Goal: Task Accomplishment & Management: Use online tool/utility

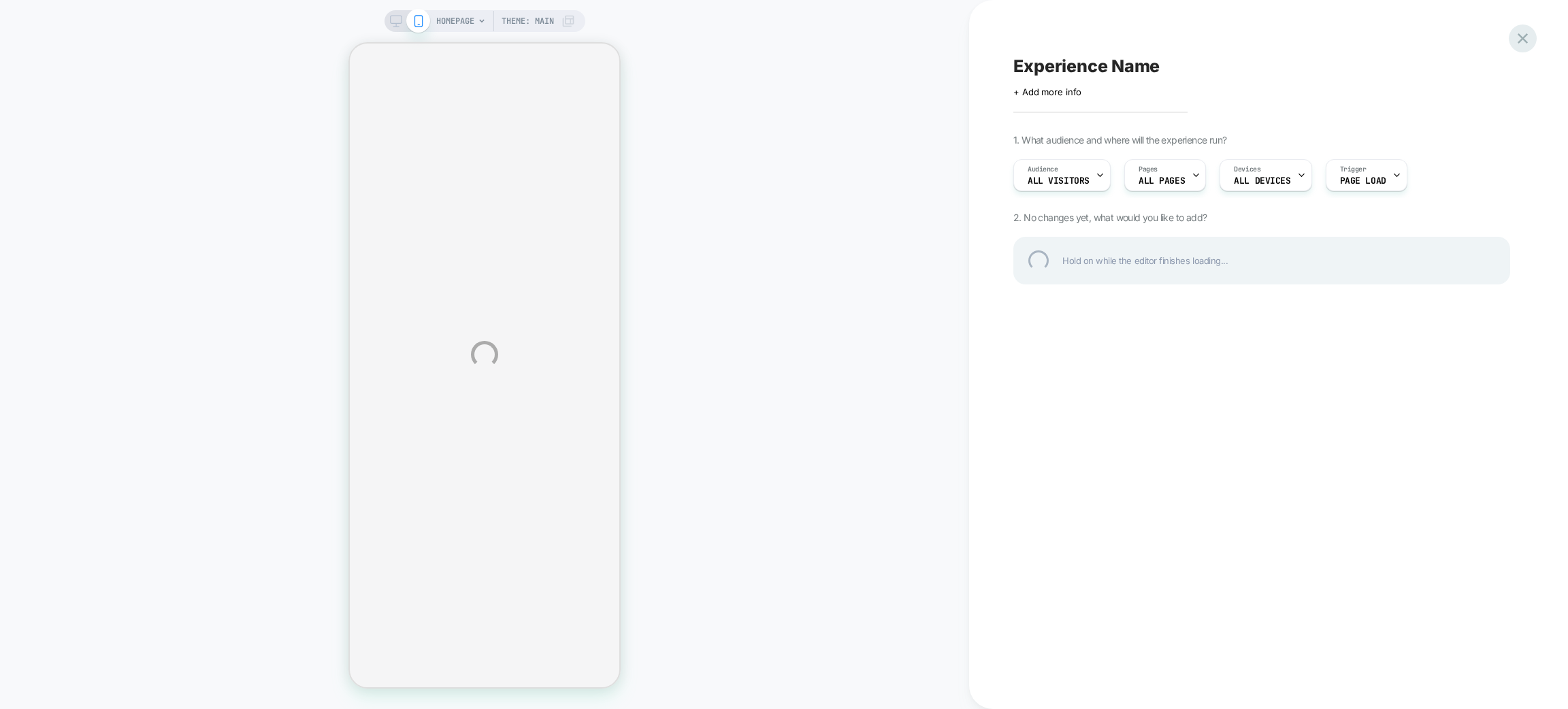
click at [1521, 47] on div at bounding box center [1523, 38] width 28 height 28
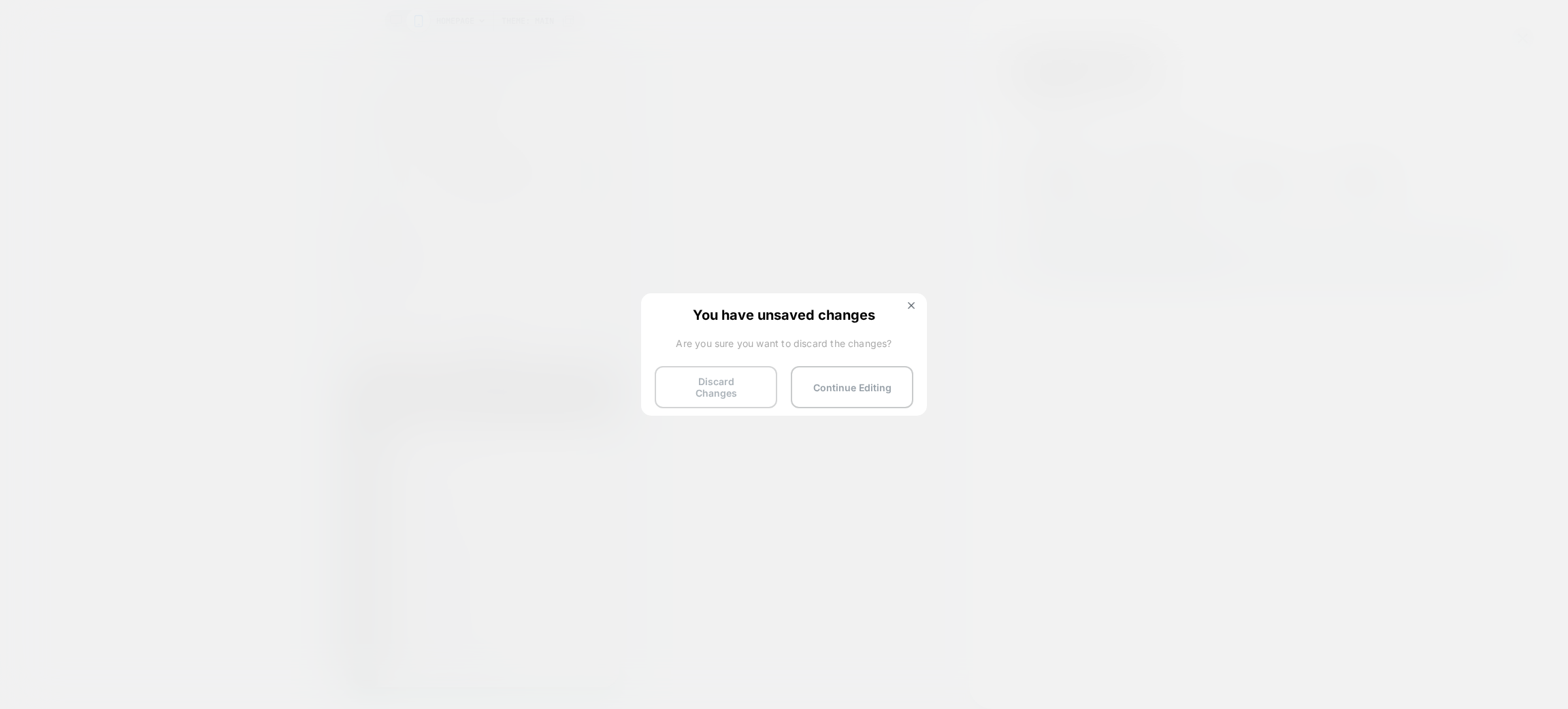
click at [751, 387] on button "Discard Changes" at bounding box center [716, 386] width 123 height 42
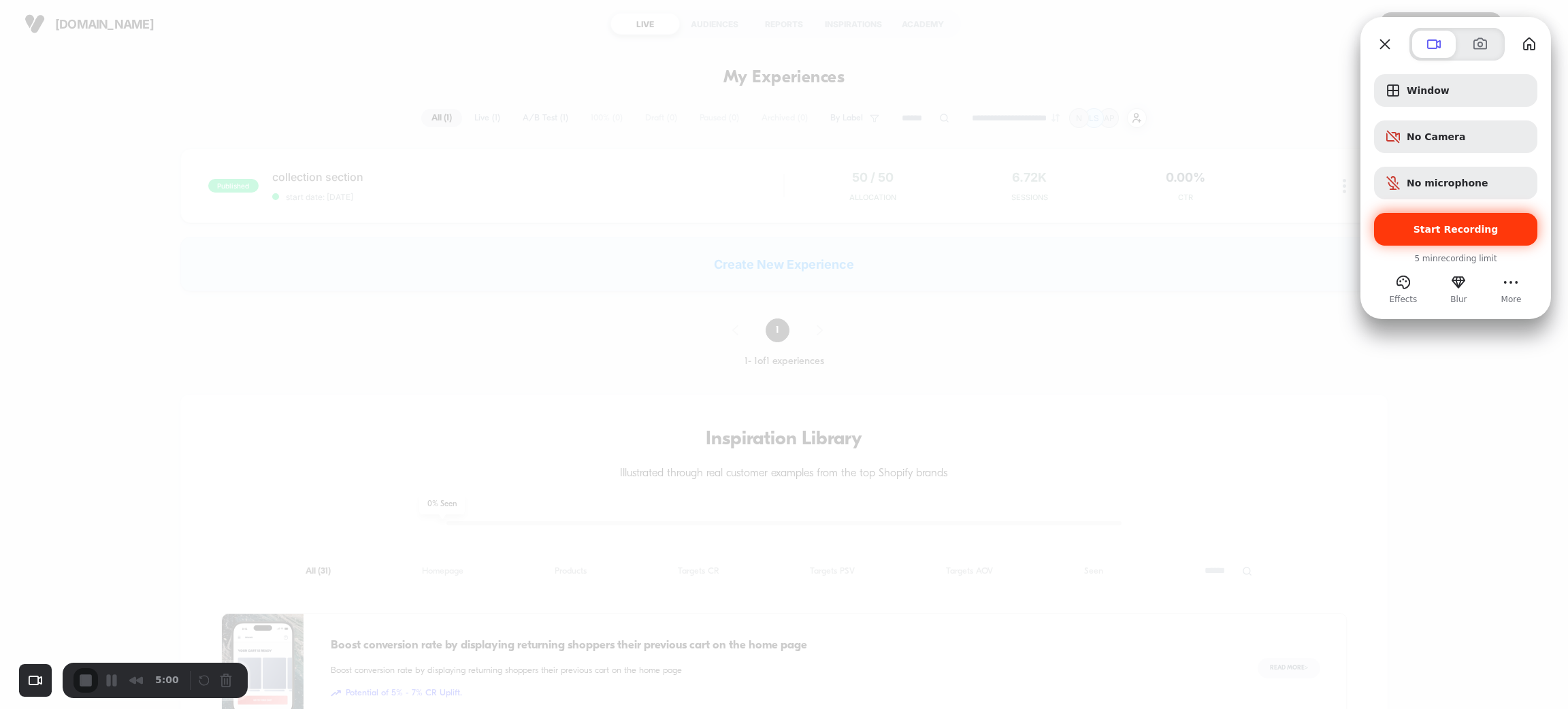
click at [1441, 239] on div "Start Recording" at bounding box center [1456, 229] width 163 height 32
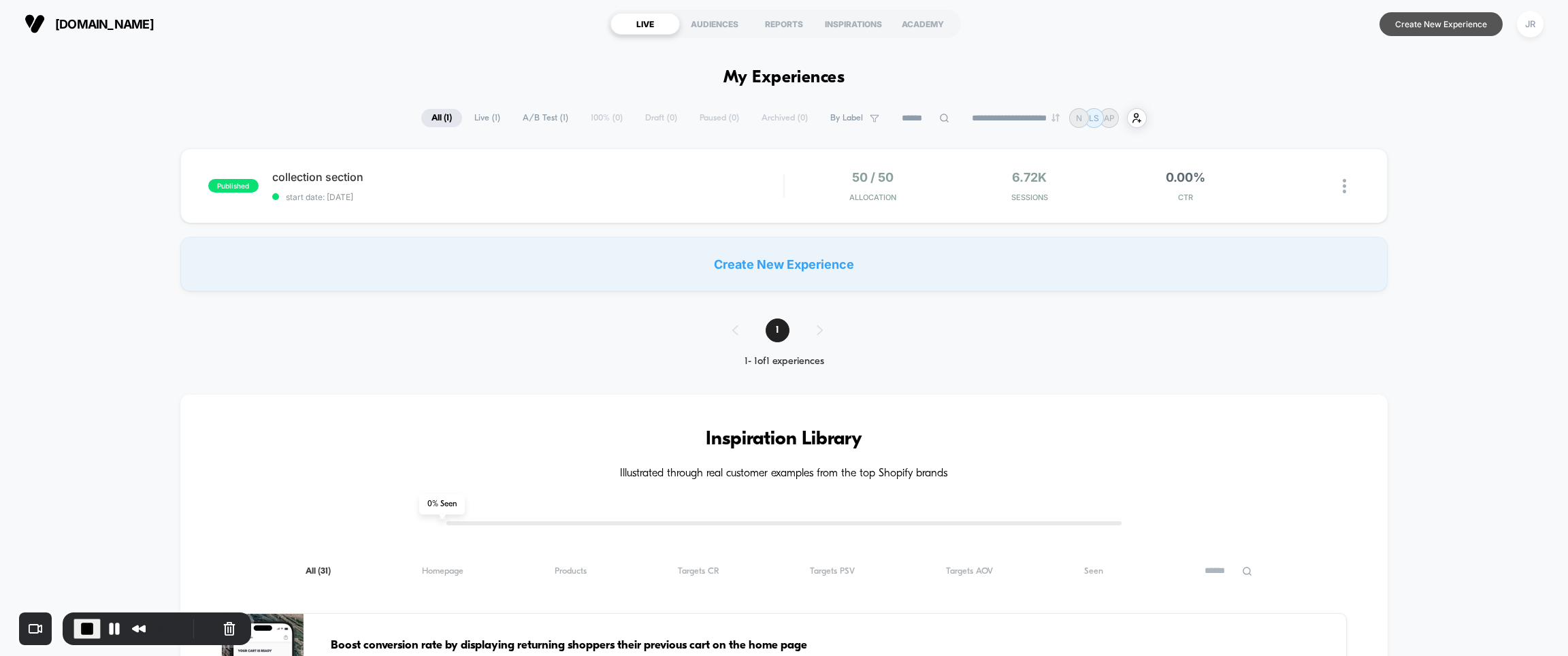
click at [1391, 29] on button "Create New Experience" at bounding box center [1440, 24] width 123 height 24
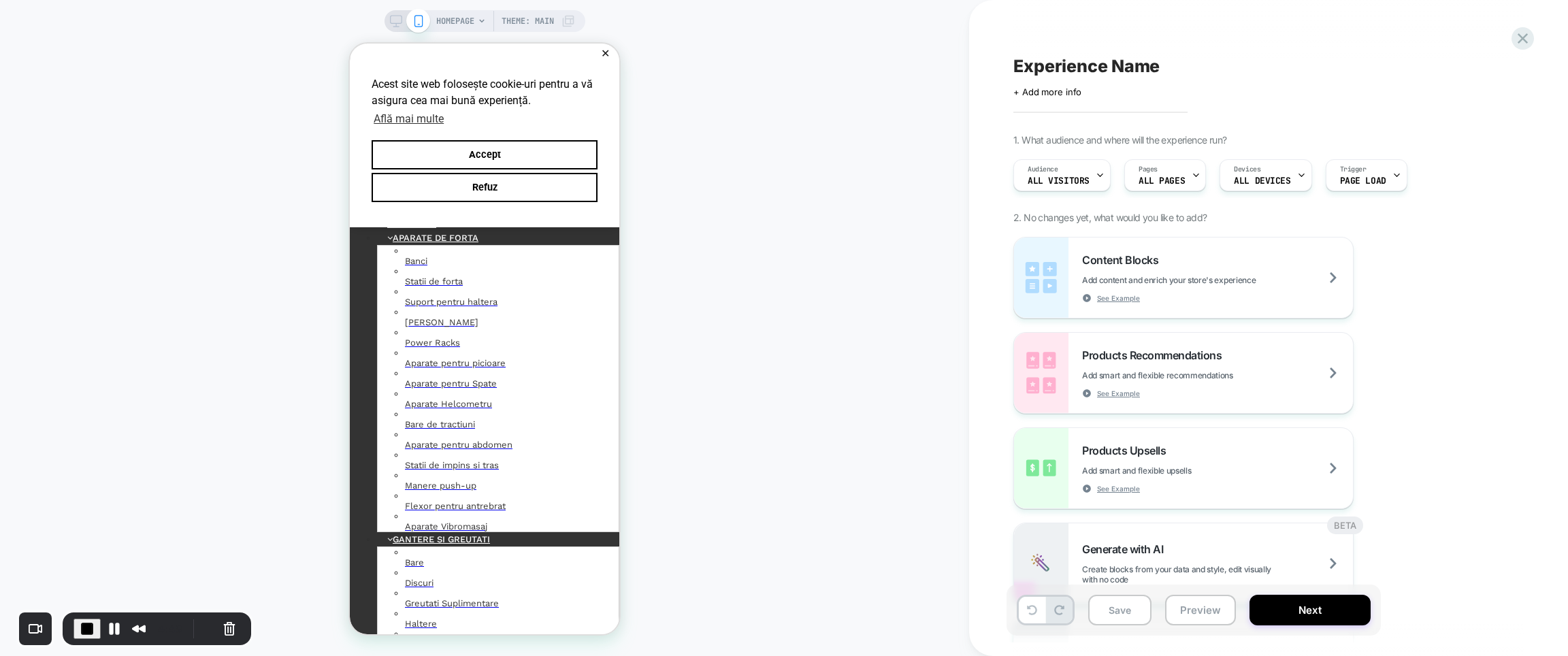
scroll to position [169, 0]
click at [601, 56] on button "✕" at bounding box center [605, 54] width 17 height 10
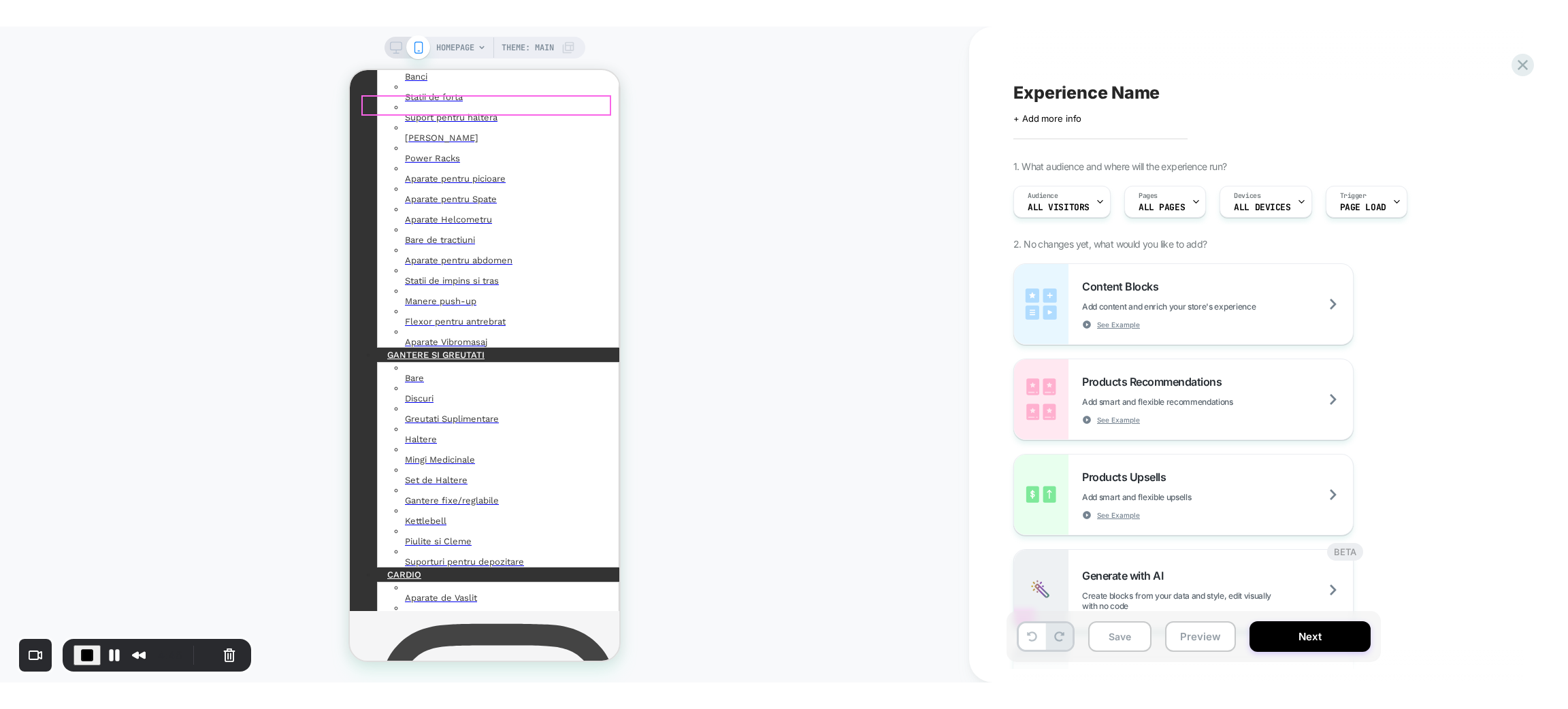
scroll to position [382, 0]
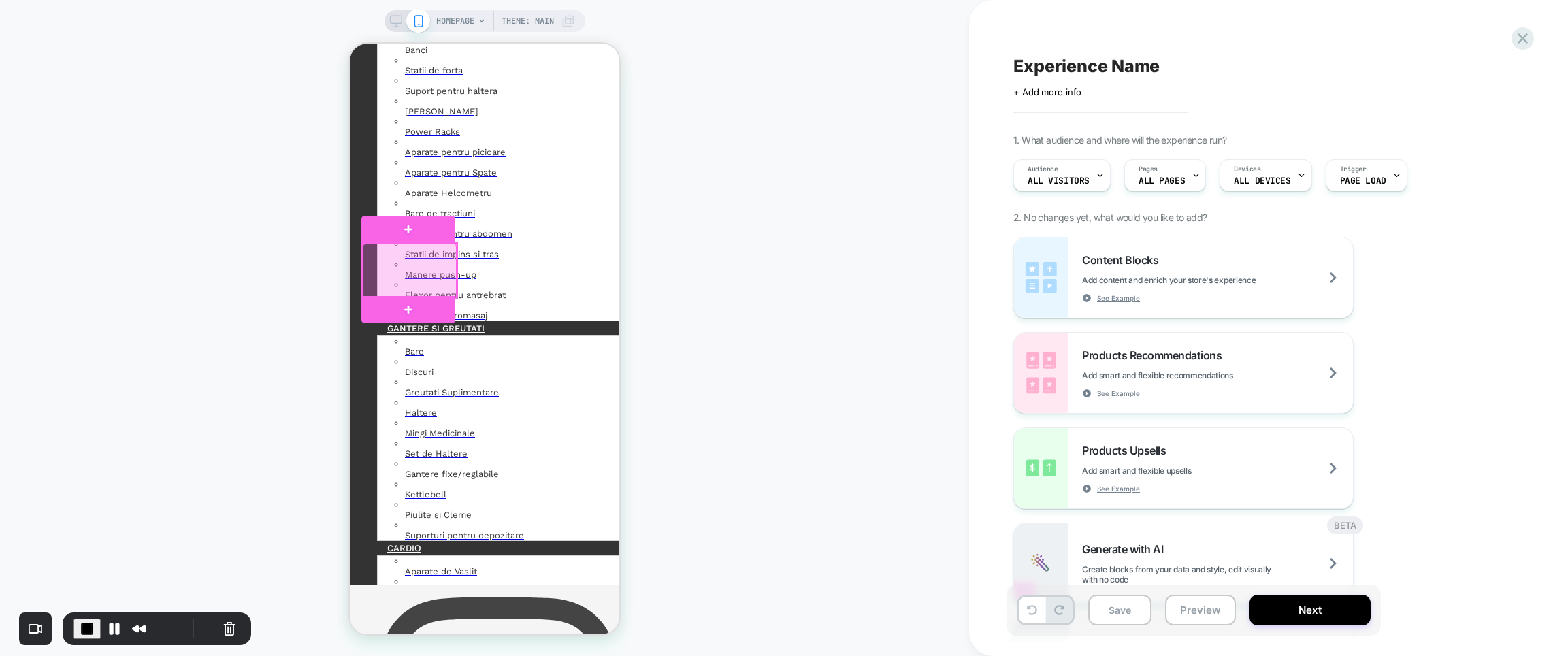
click at [419, 249] on div at bounding box center [410, 270] width 94 height 54
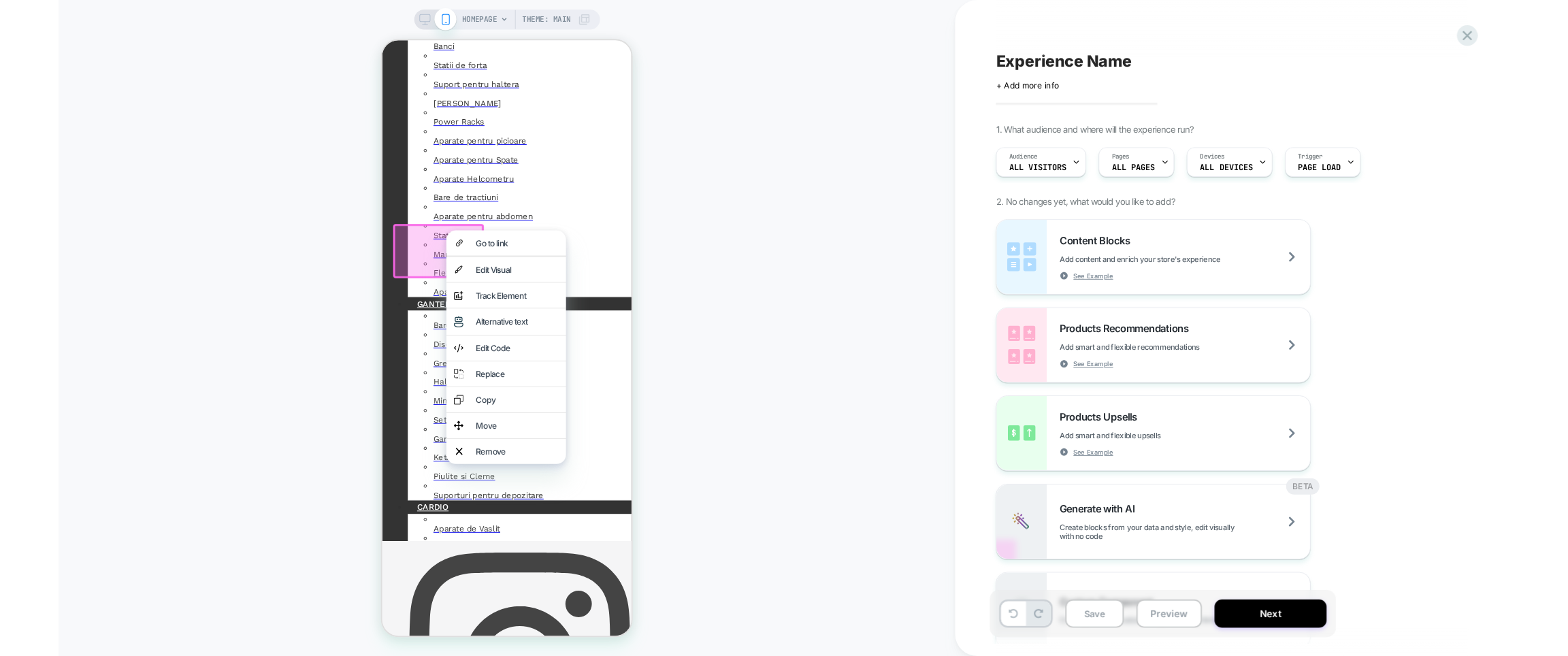
scroll to position [373, 0]
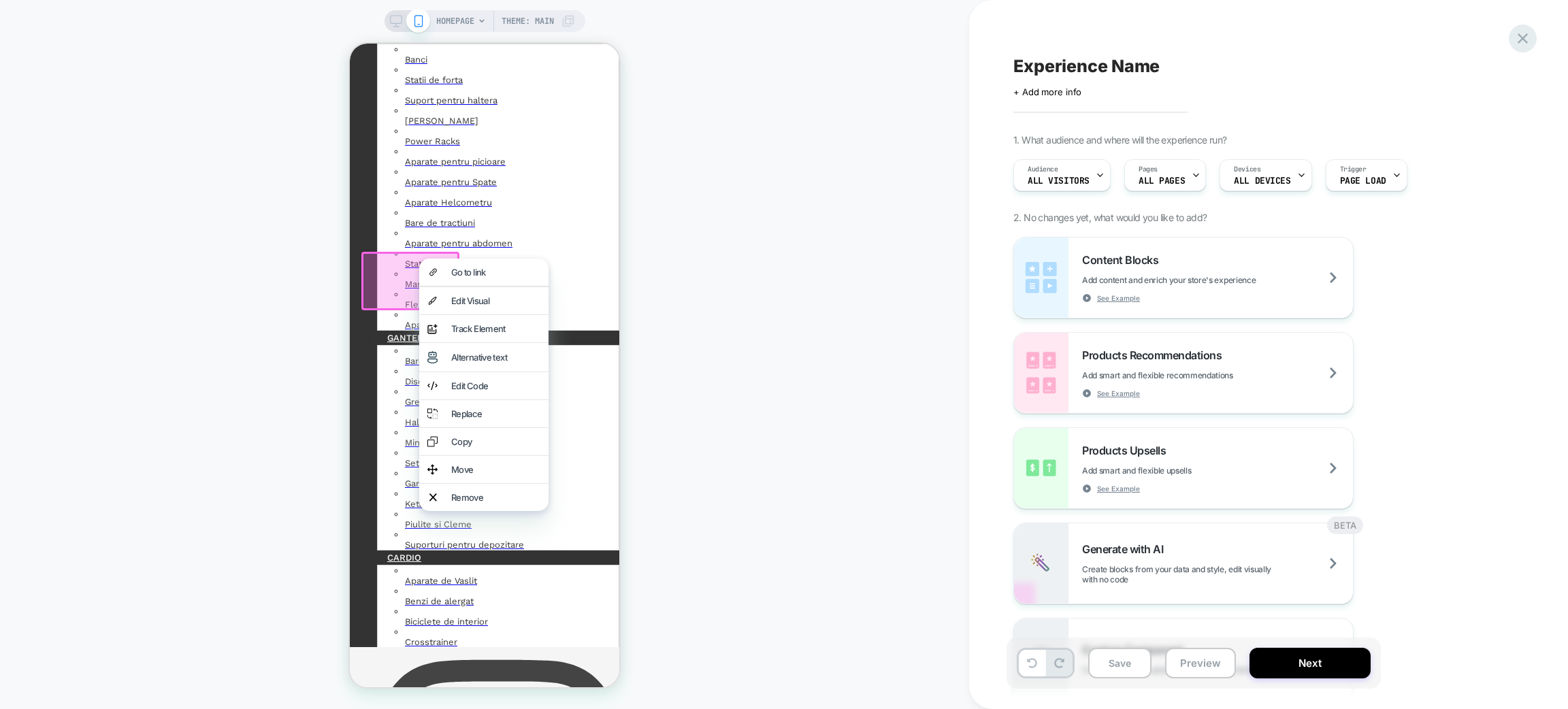
click at [1521, 30] on icon at bounding box center [1523, 38] width 19 height 19
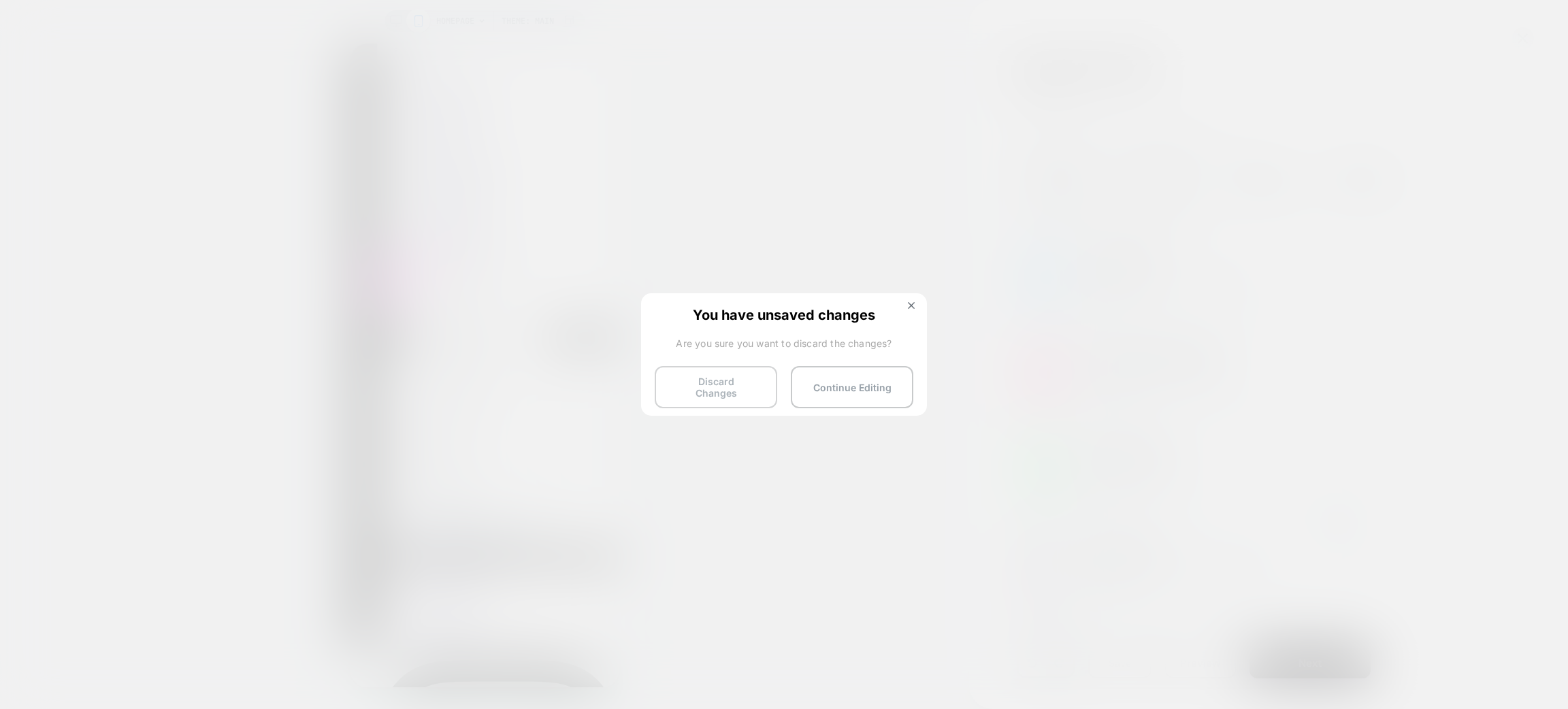
click at [718, 382] on button "Discard Changes" at bounding box center [716, 386] width 123 height 42
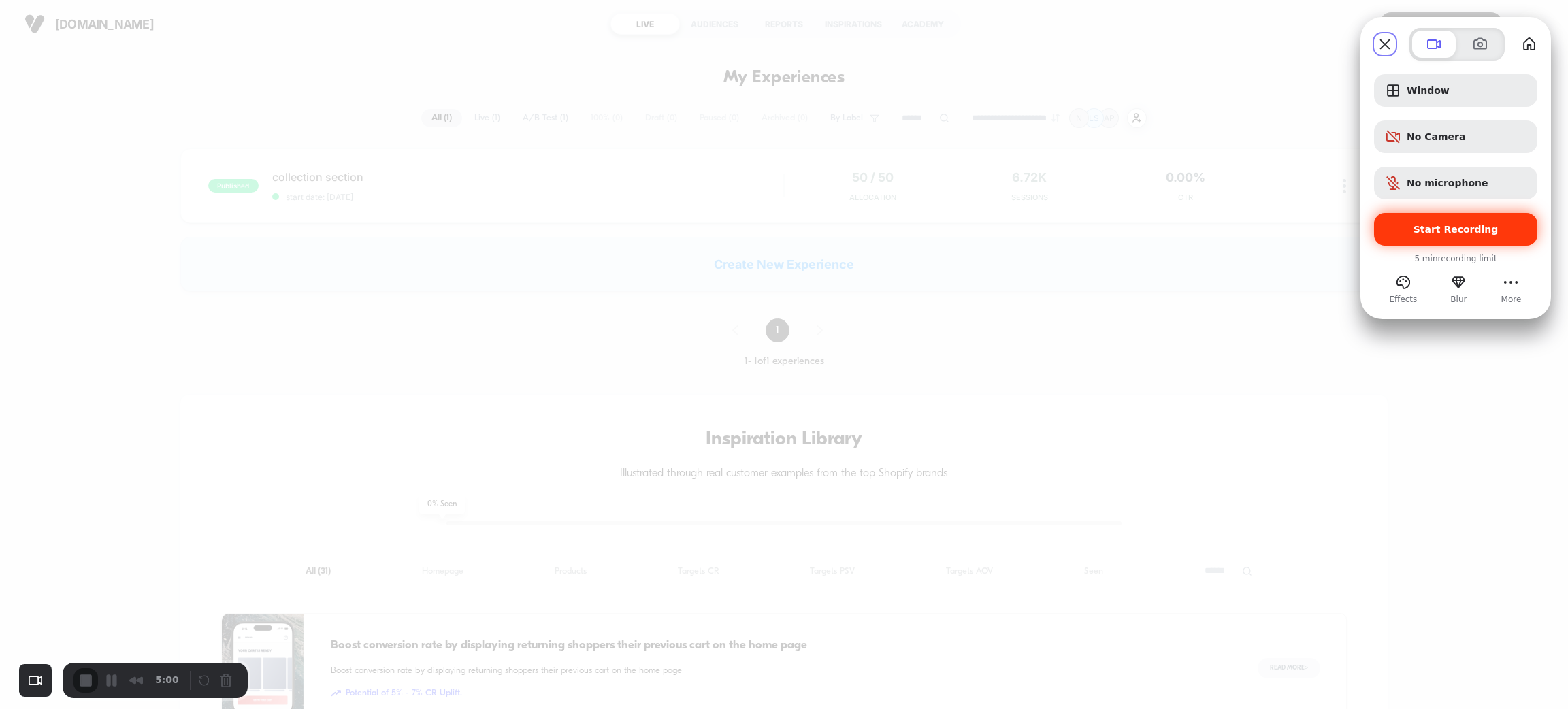
click at [1448, 228] on span "Start Recording" at bounding box center [1456, 229] width 86 height 11
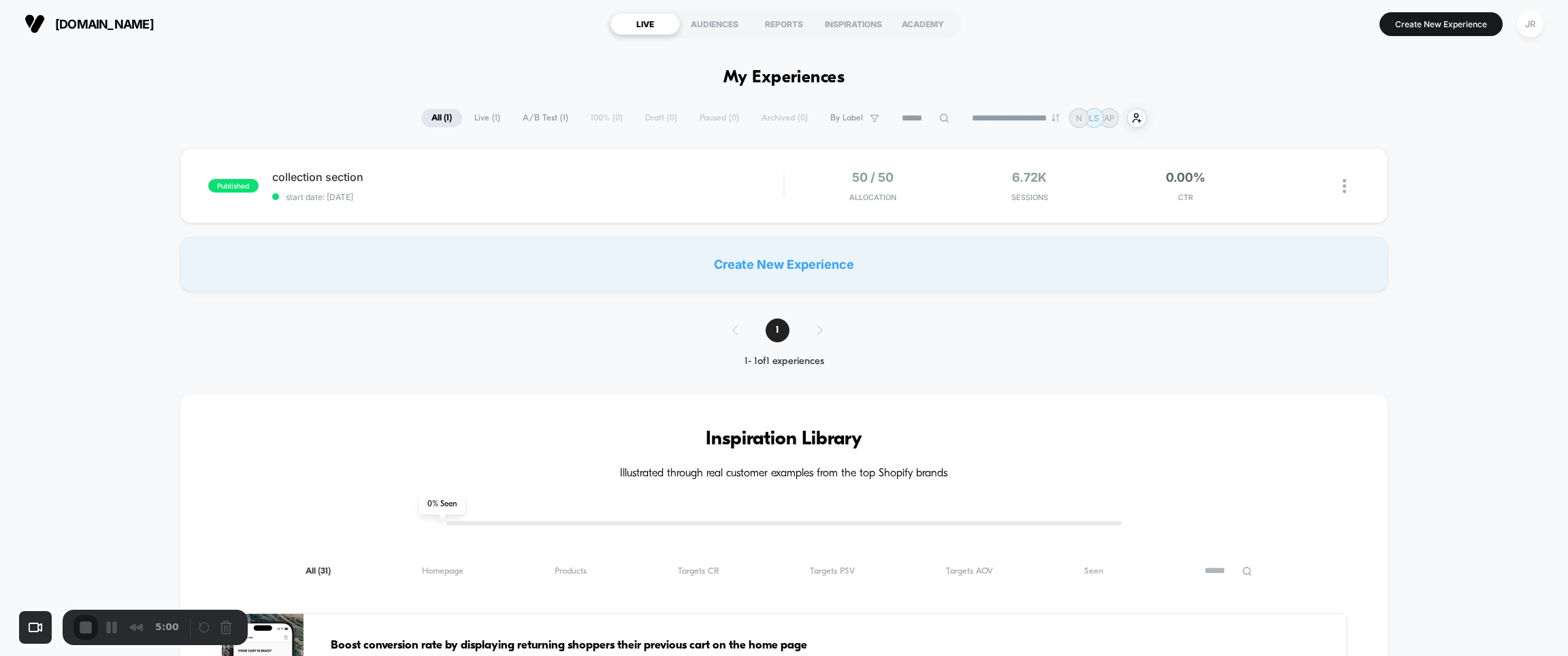
click at [524, 198] on span "start date: 9/9/2025" at bounding box center [528, 197] width 511 height 10
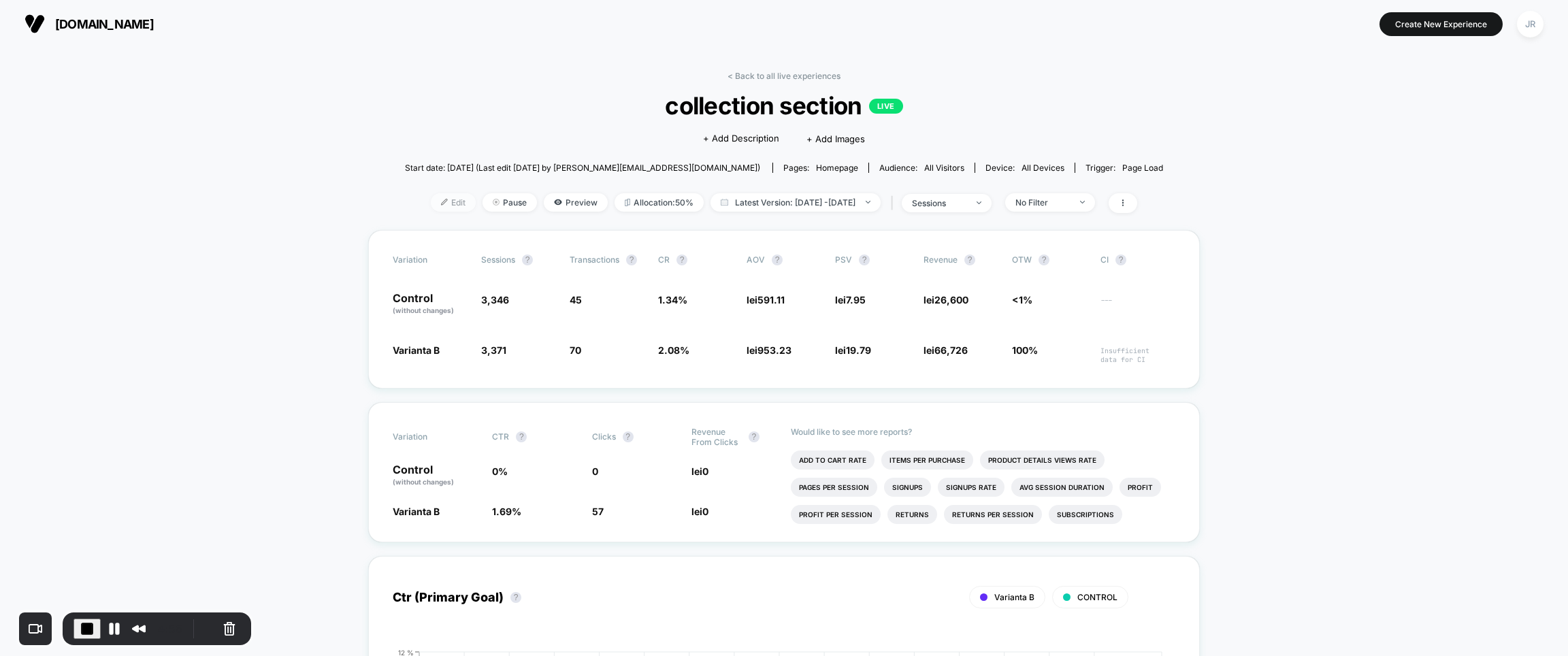
click at [431, 198] on span "Edit" at bounding box center [453, 203] width 45 height 19
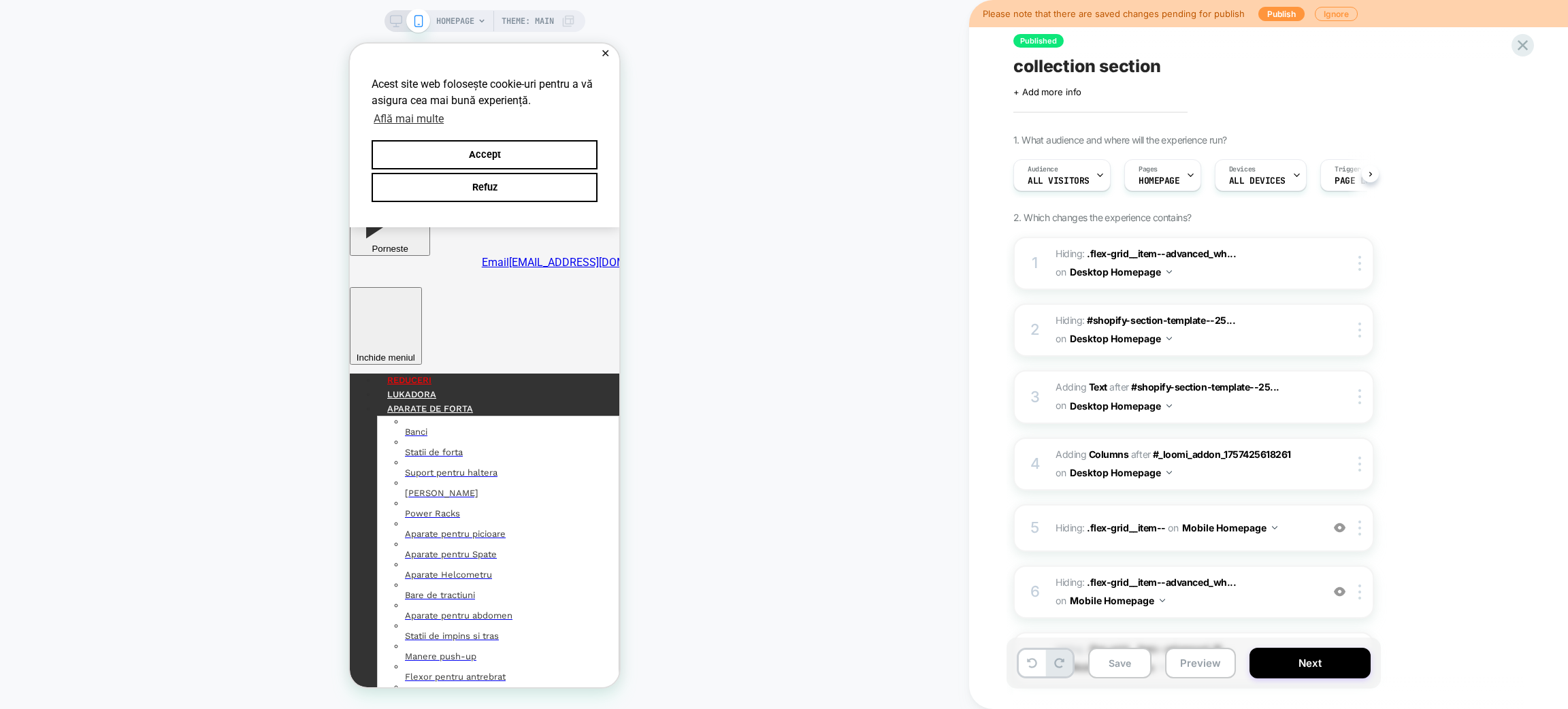
scroll to position [0, 1]
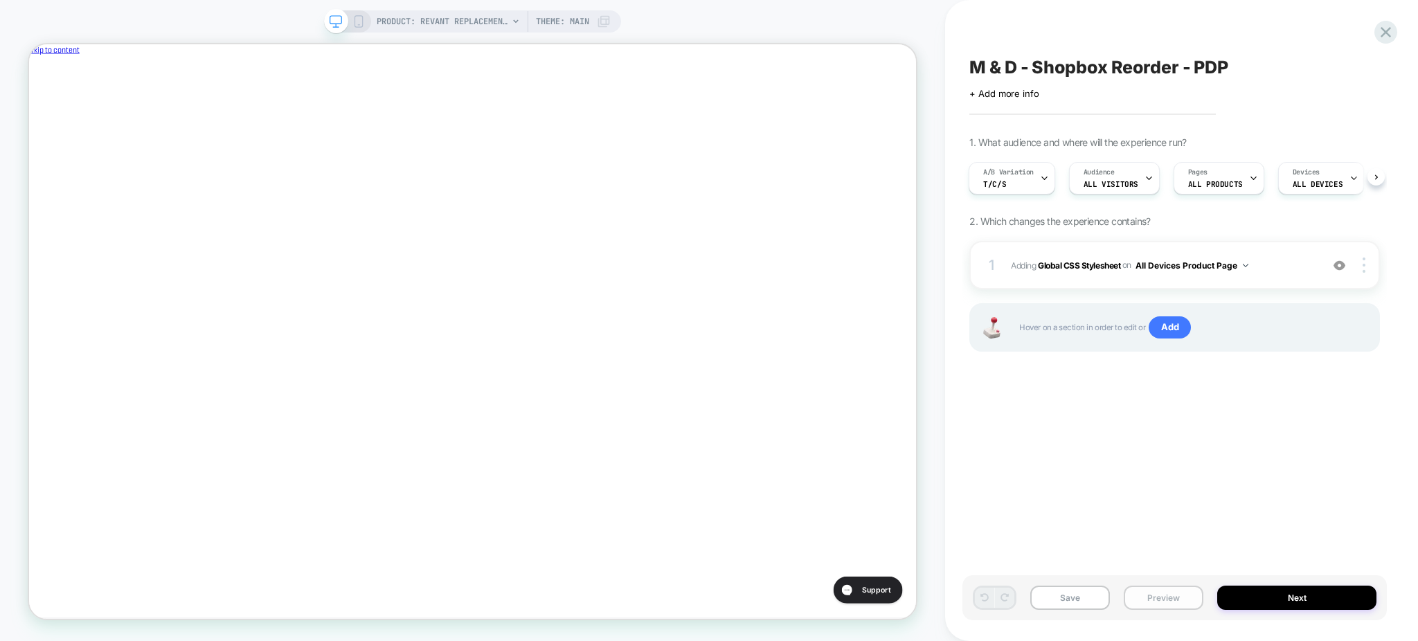
click at [1166, 593] on button "Preview" at bounding box center [1164, 598] width 80 height 24
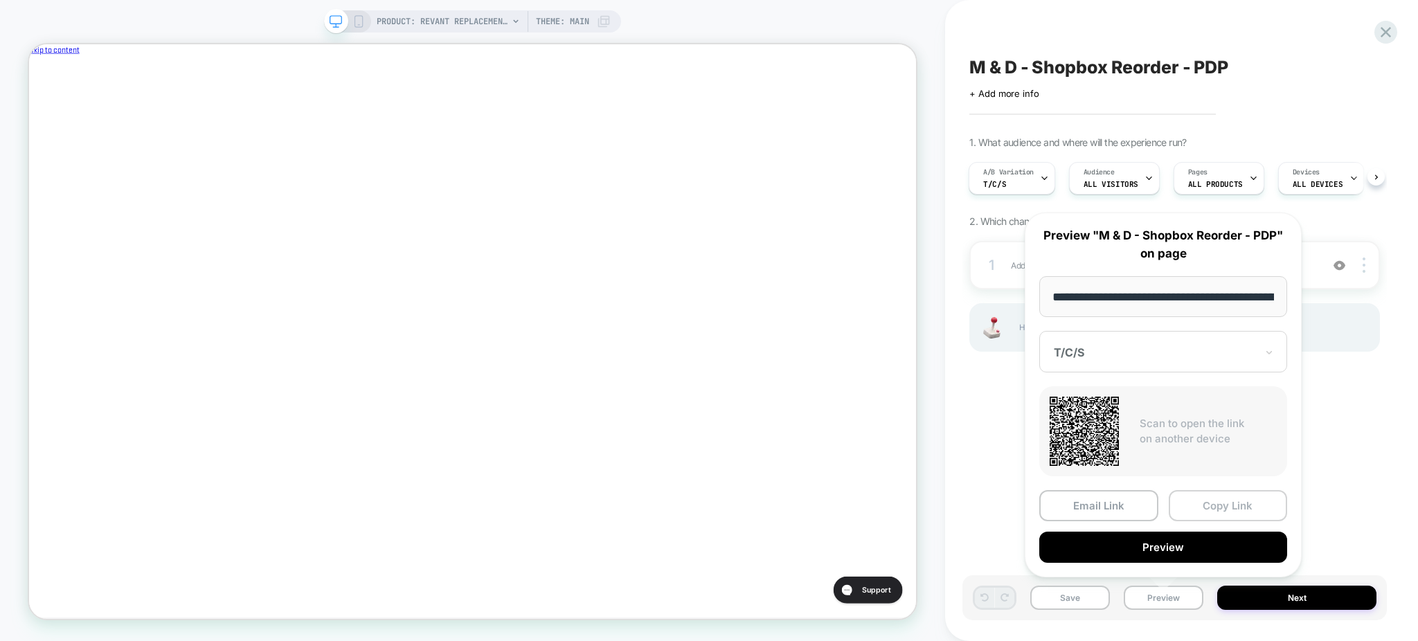
click at [1211, 492] on button "Copy Link" at bounding box center [1228, 505] width 119 height 31
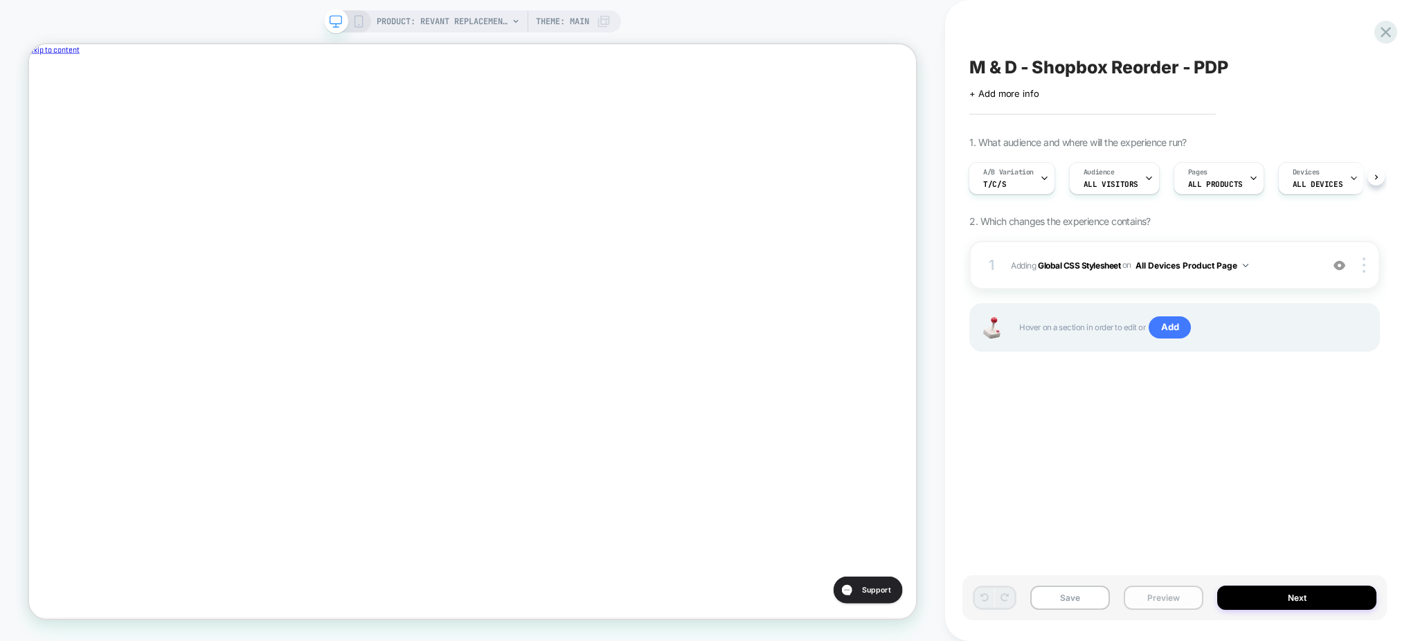
click at [1150, 592] on button "Preview" at bounding box center [1164, 598] width 80 height 24
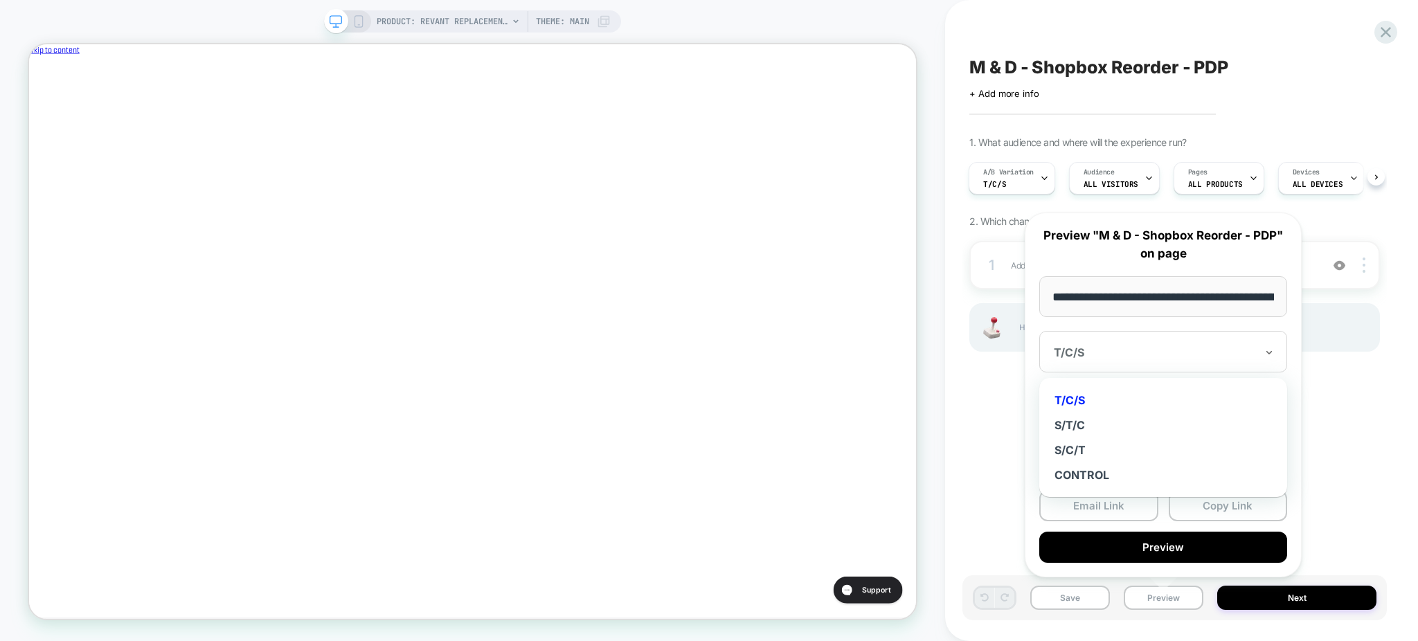
click at [1113, 355] on div at bounding box center [1155, 352] width 202 height 14
click at [1058, 418] on div "S/T/C" at bounding box center [1163, 425] width 234 height 25
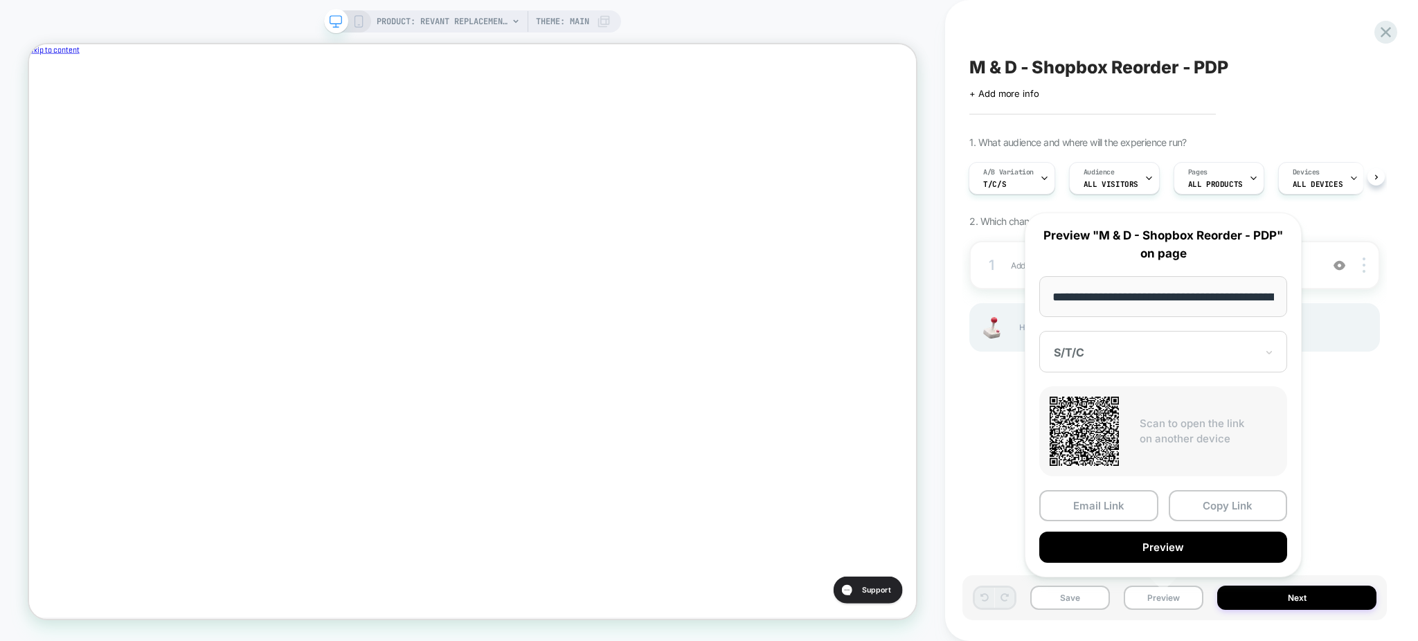
click at [977, 399] on div "M & D - Shopbox Reorder - PDP Click to edit experience details + Add more info …" at bounding box center [1174, 320] width 424 height 613
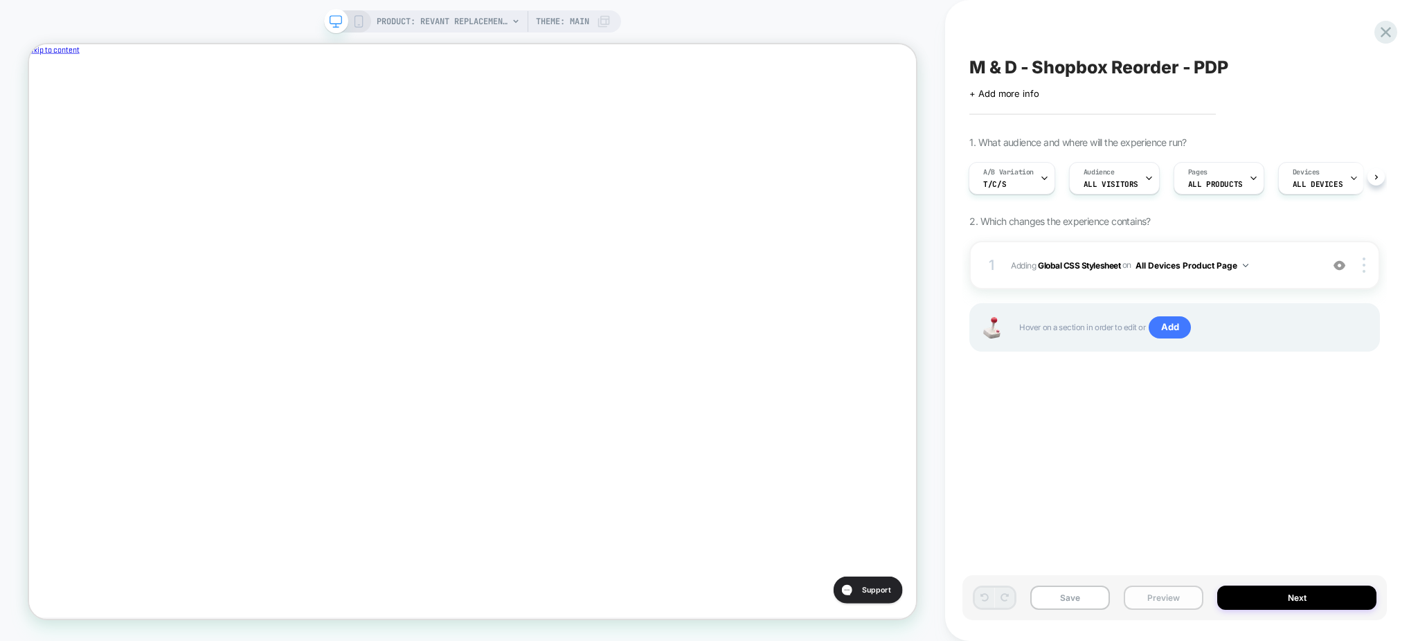
scroll to position [0, 0]
click at [1153, 591] on button "Preview" at bounding box center [1164, 598] width 80 height 24
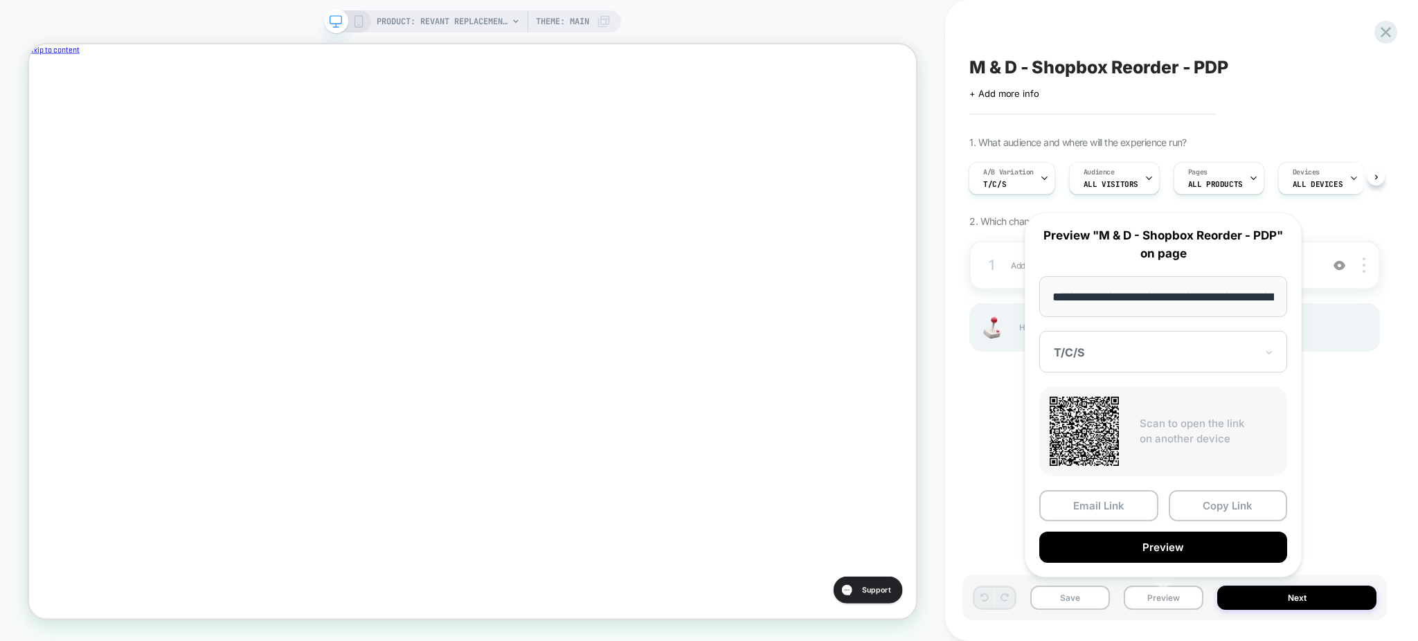
click at [1124, 359] on div at bounding box center [1155, 352] width 202 height 14
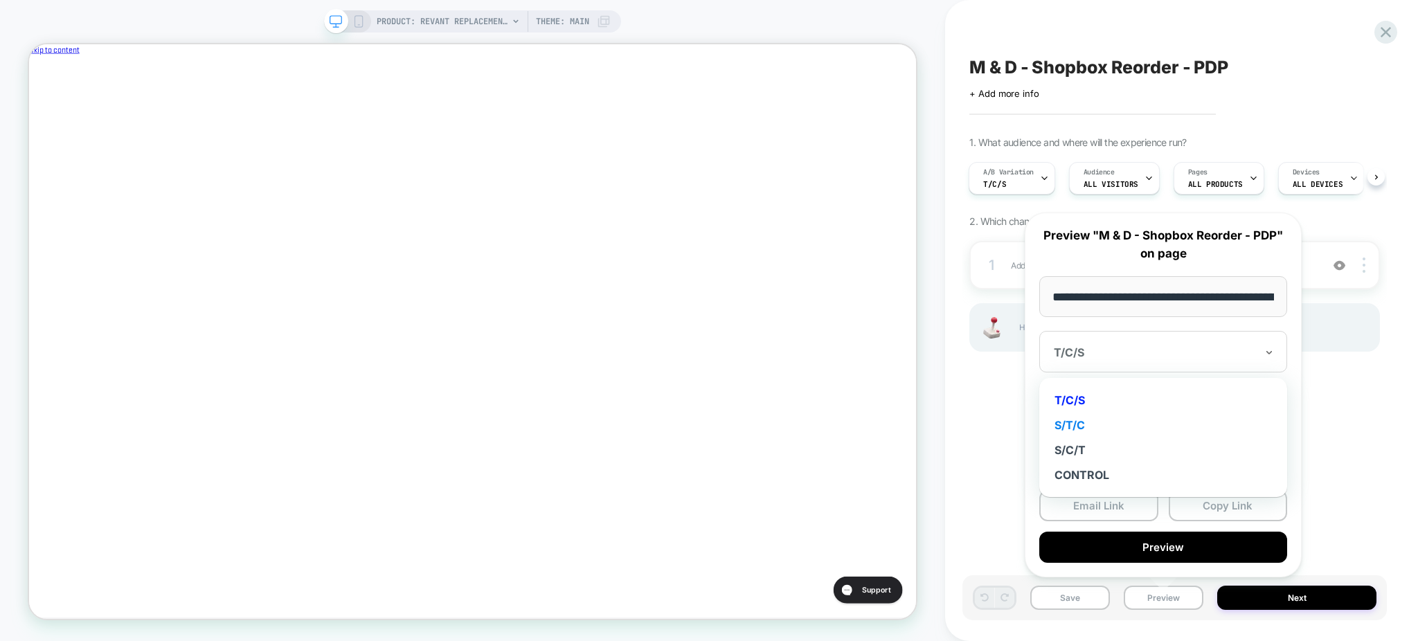
click at [1078, 417] on div "S/T/C" at bounding box center [1163, 425] width 234 height 25
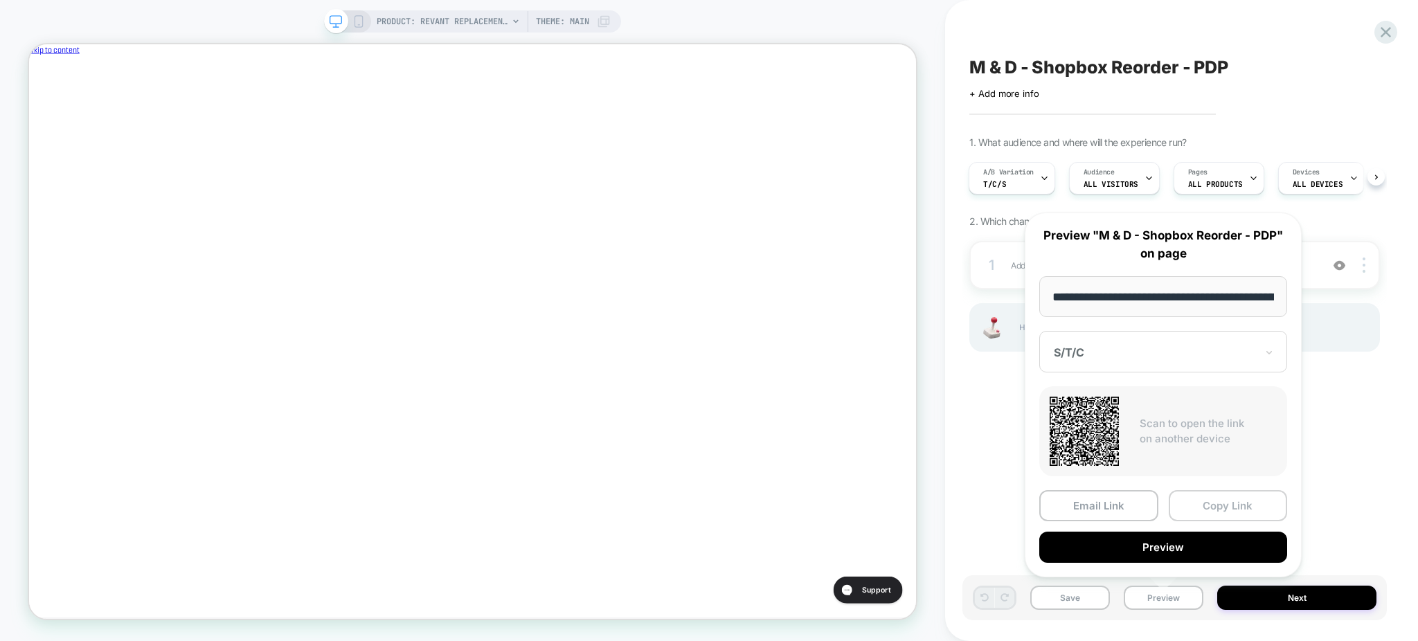
click at [1198, 508] on button "Copy Link" at bounding box center [1228, 505] width 119 height 31
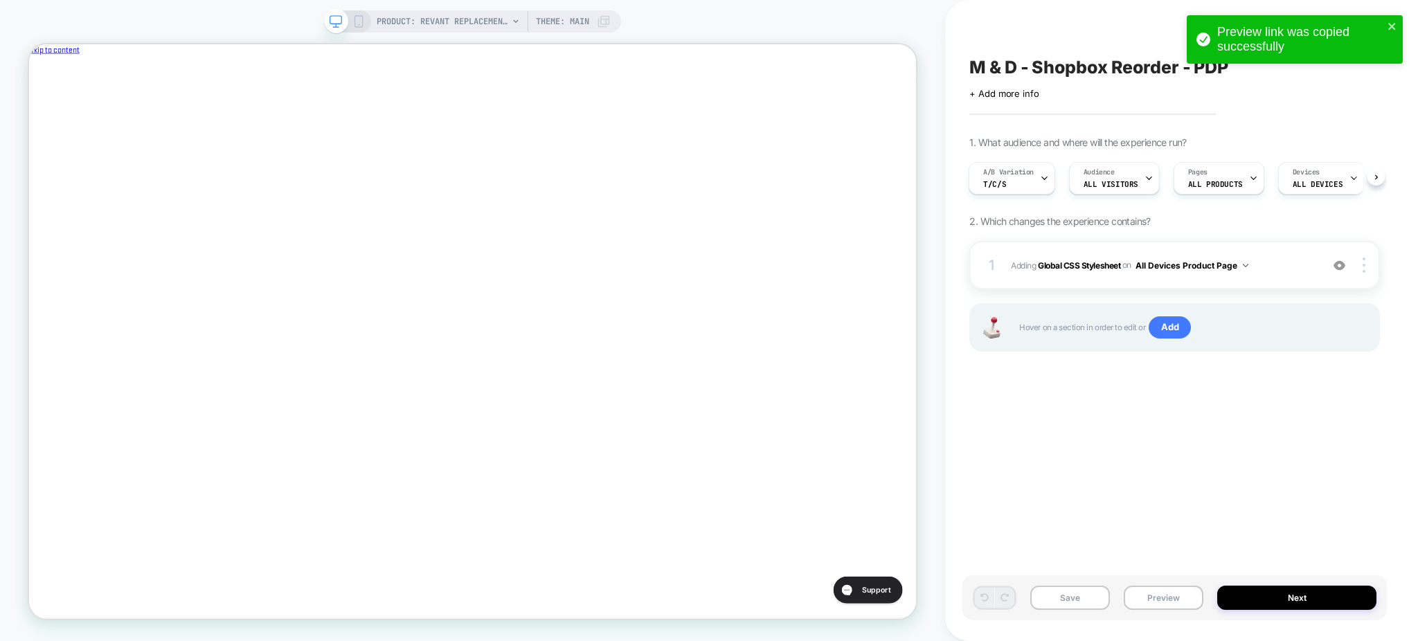
scroll to position [0, 465]
click at [1153, 602] on button "Preview" at bounding box center [1164, 598] width 80 height 24
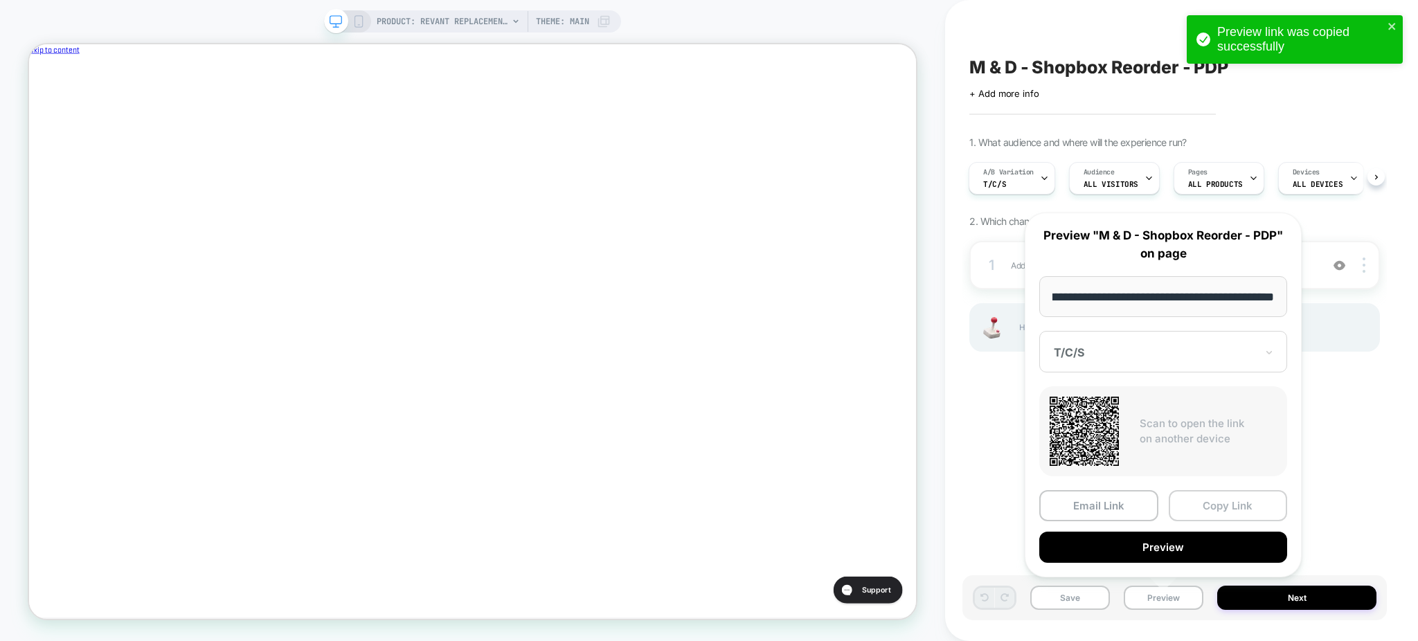
scroll to position [0, 0]
click at [1211, 507] on button "Copy Link" at bounding box center [1228, 505] width 119 height 31
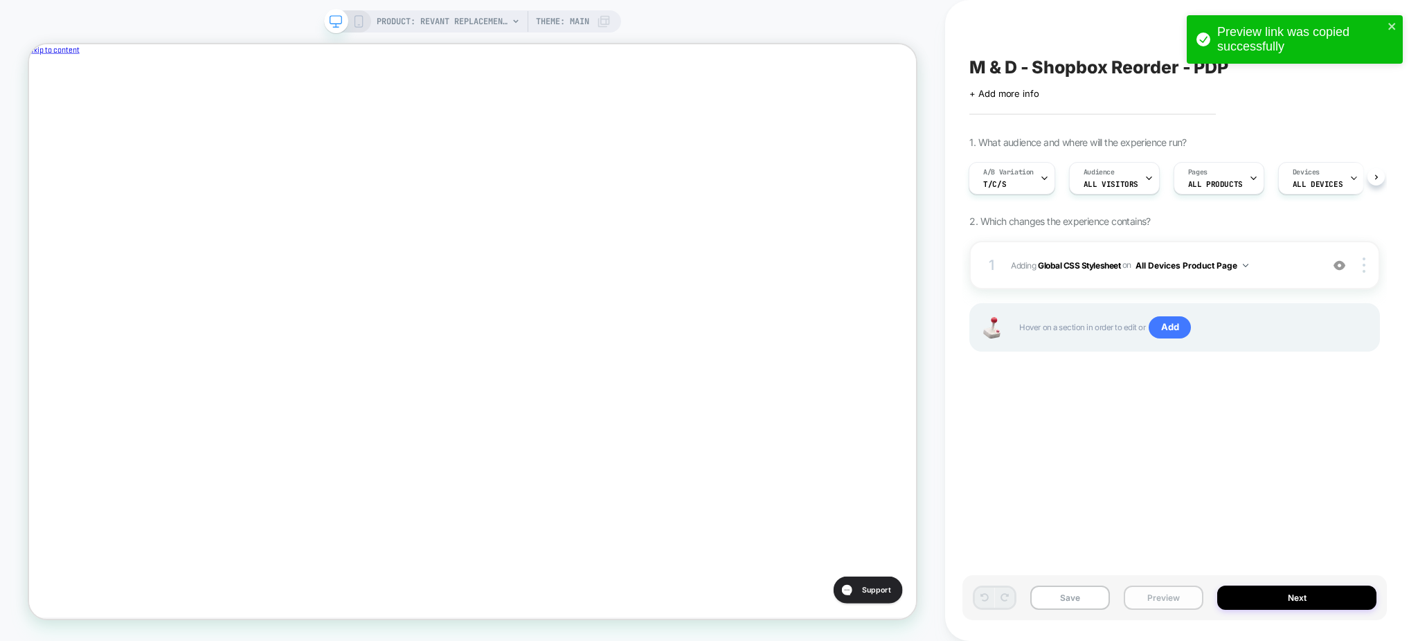
click at [1167, 593] on button "Preview" at bounding box center [1164, 598] width 80 height 24
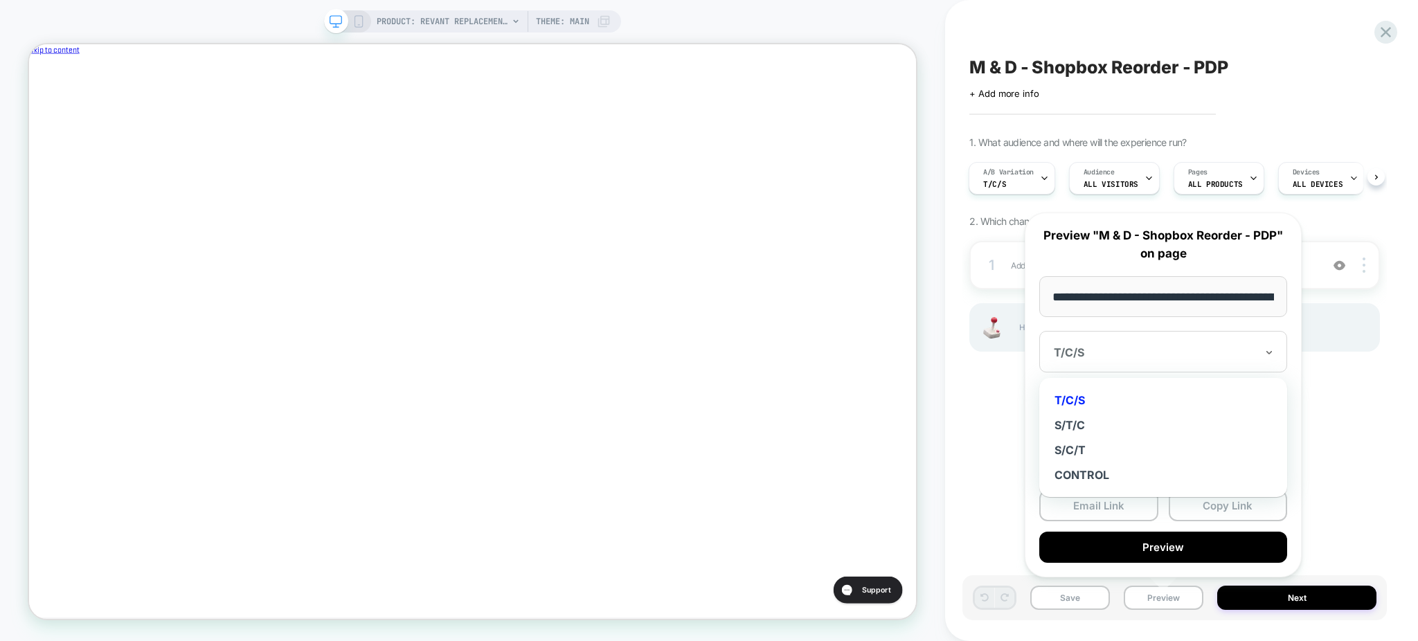
click at [1153, 359] on div at bounding box center [1155, 352] width 202 height 14
click at [1087, 441] on div "S/C/T" at bounding box center [1163, 450] width 234 height 25
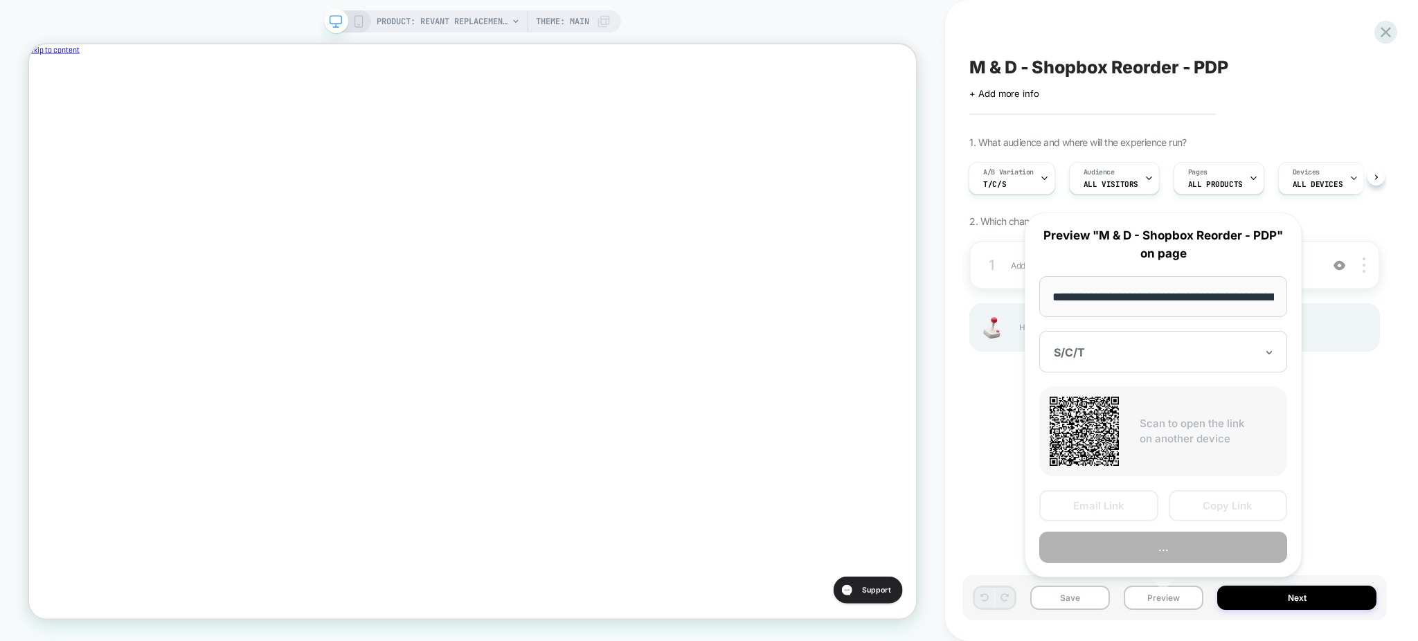
scroll to position [0, 465]
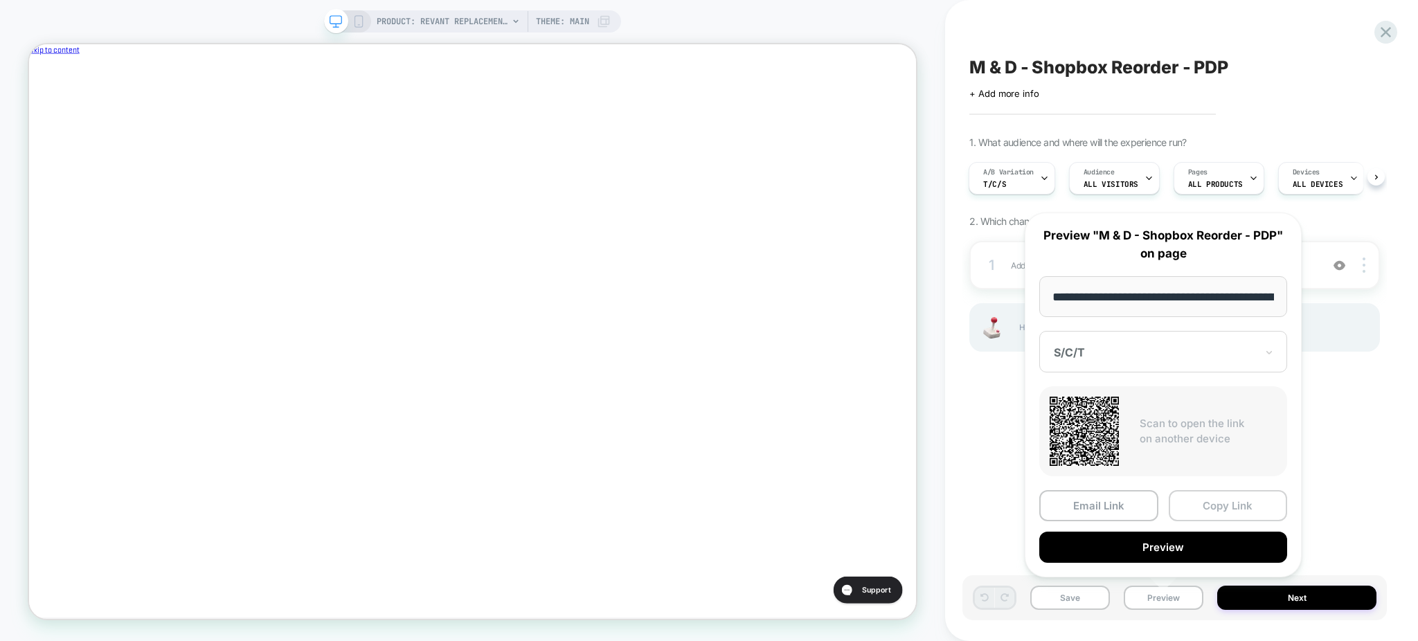
click at [1209, 503] on button "Copy Link" at bounding box center [1228, 505] width 119 height 31
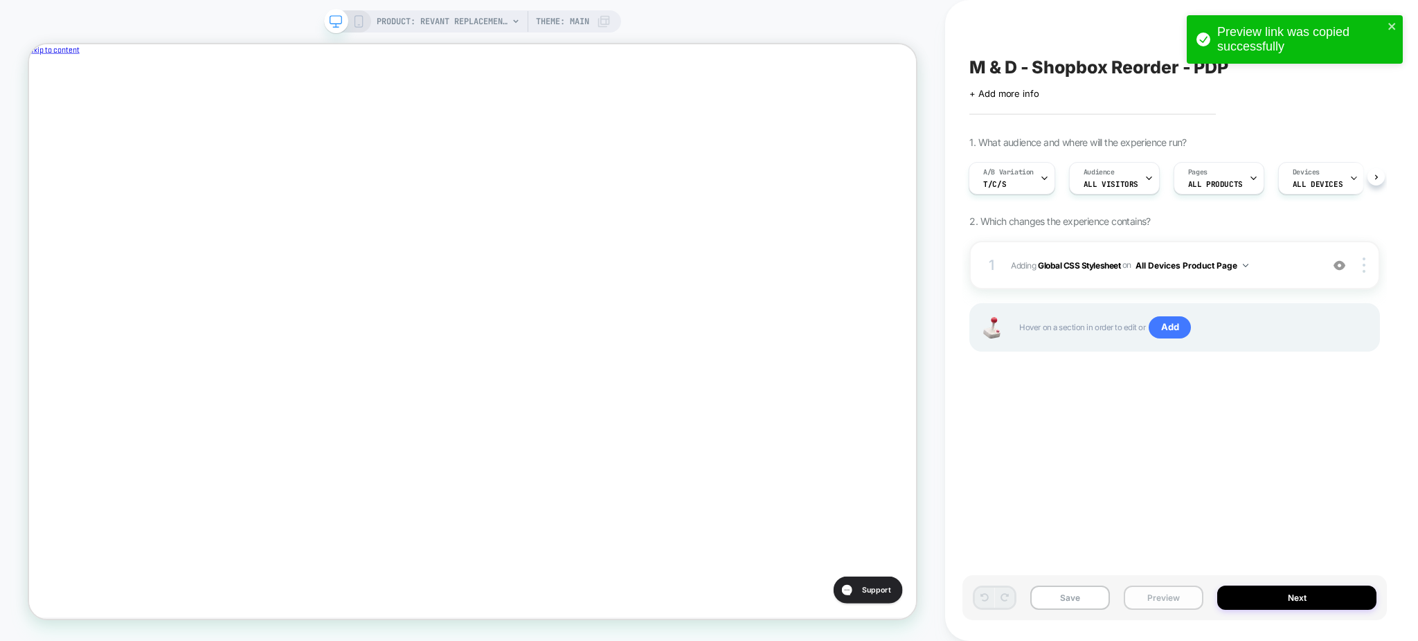
click at [1161, 591] on button "Preview" at bounding box center [1164, 598] width 80 height 24
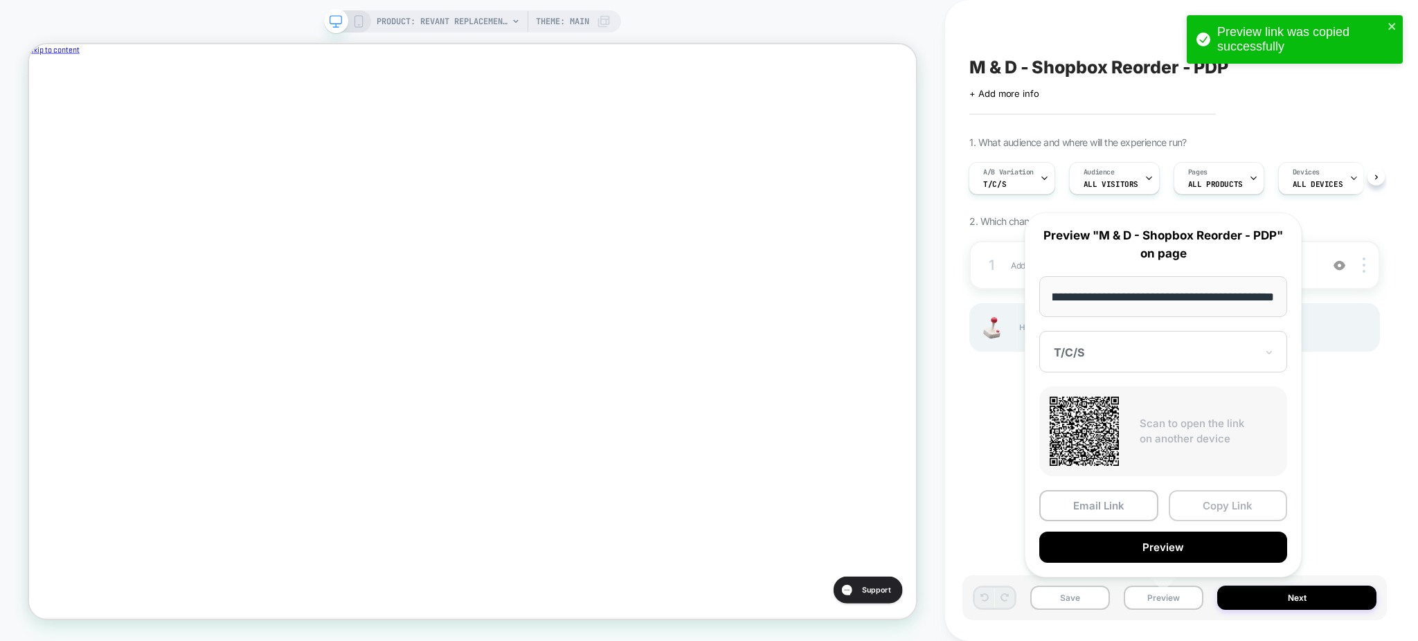
scroll to position [0, 0]
click at [1210, 510] on button "Copy Link" at bounding box center [1228, 505] width 119 height 31
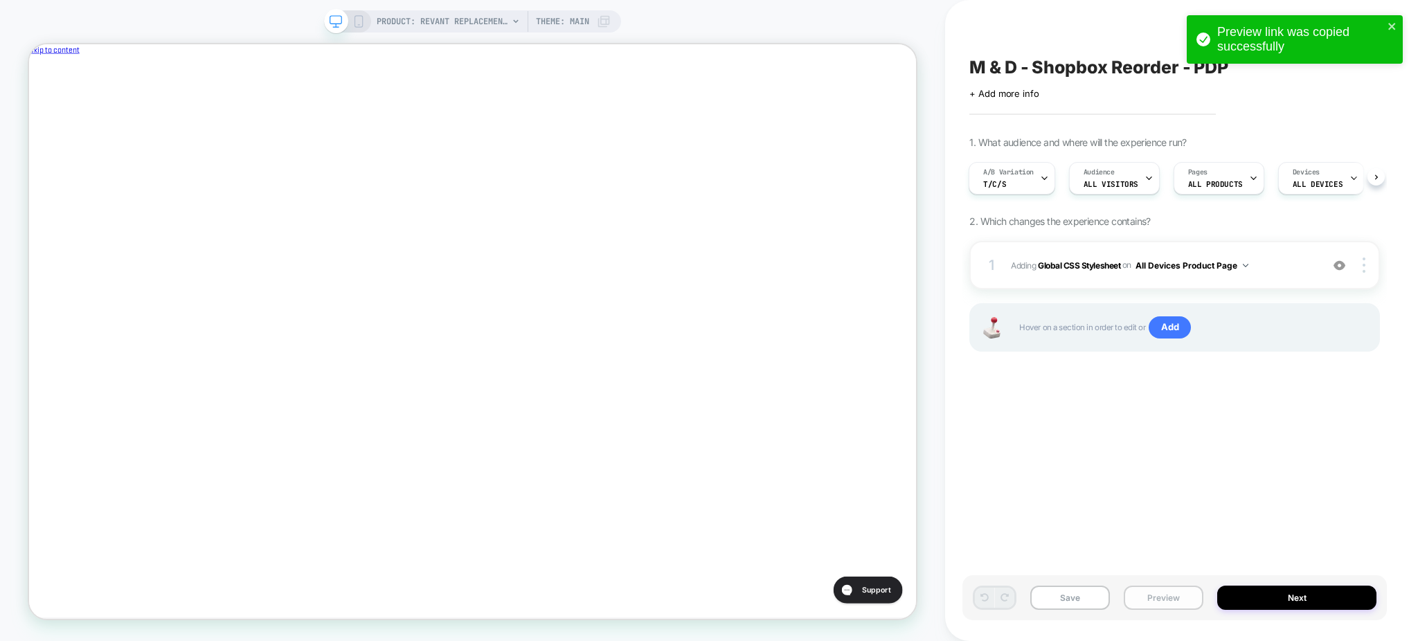
scroll to position [0, 465]
click at [1182, 593] on button "Preview" at bounding box center [1164, 598] width 80 height 24
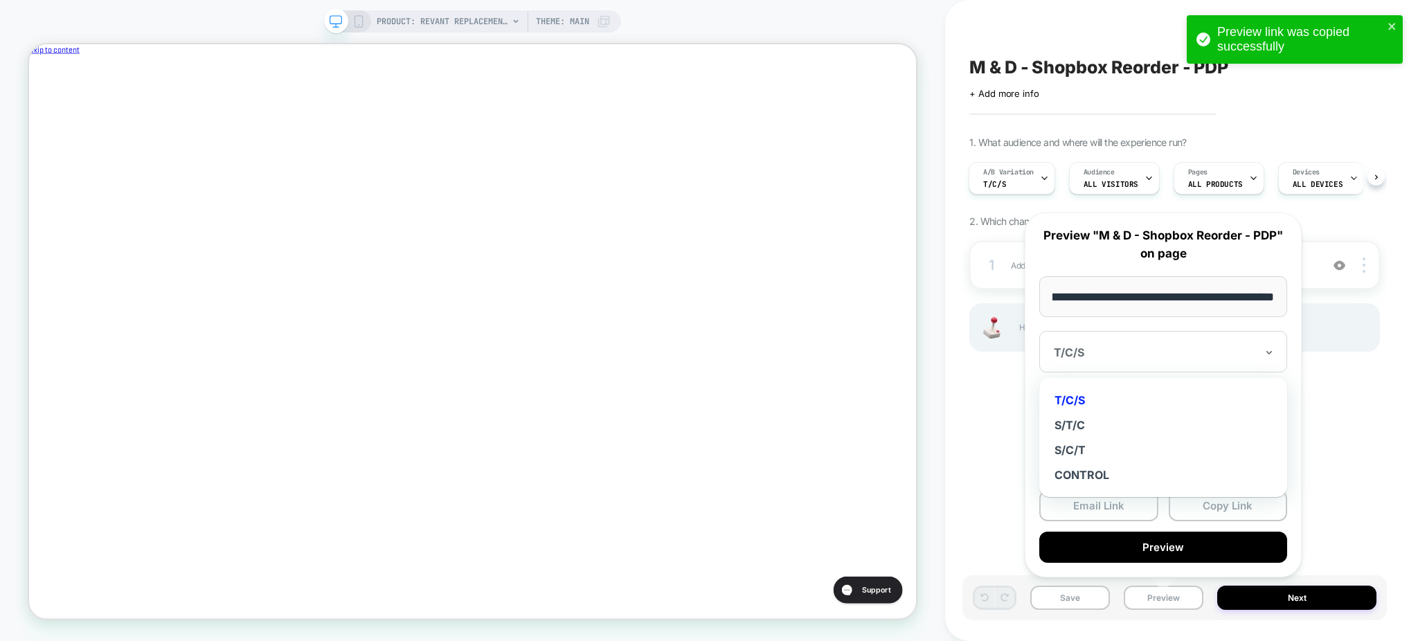
scroll to position [0, 0]
click at [1124, 348] on div at bounding box center [1155, 352] width 202 height 14
click at [1094, 476] on div "CONTROL" at bounding box center [1163, 474] width 234 height 25
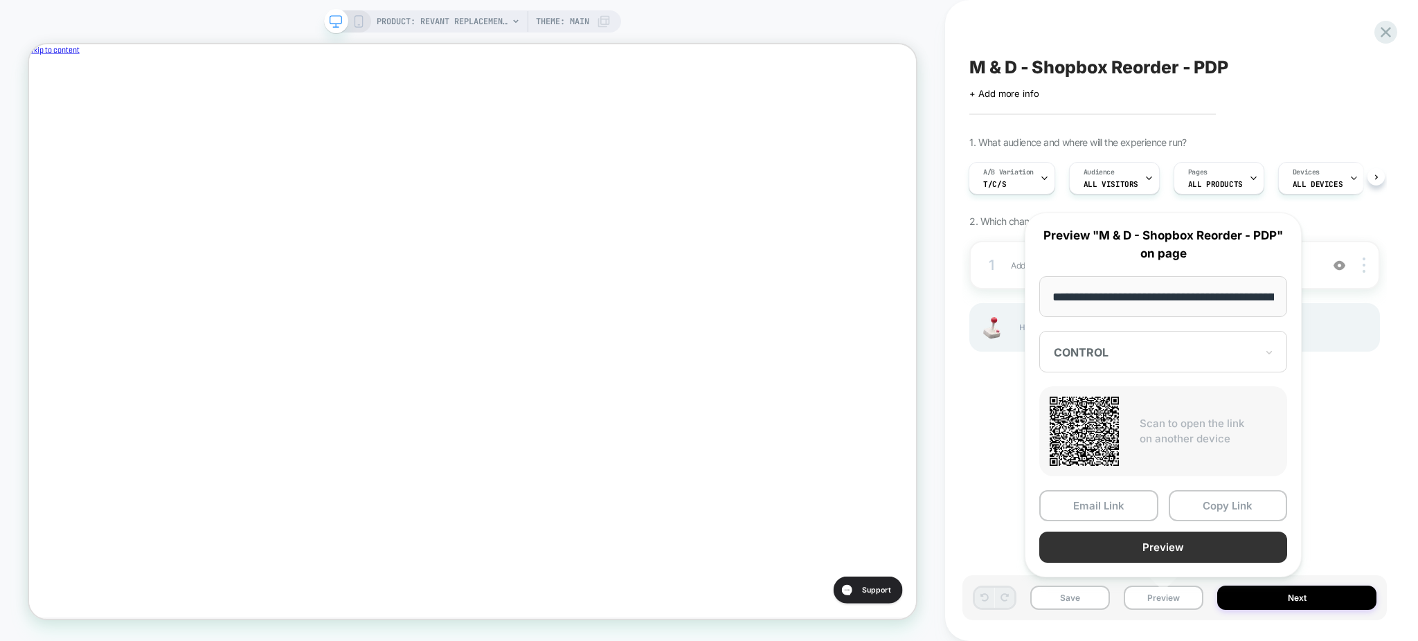
click at [1135, 542] on button "Preview" at bounding box center [1163, 547] width 248 height 31
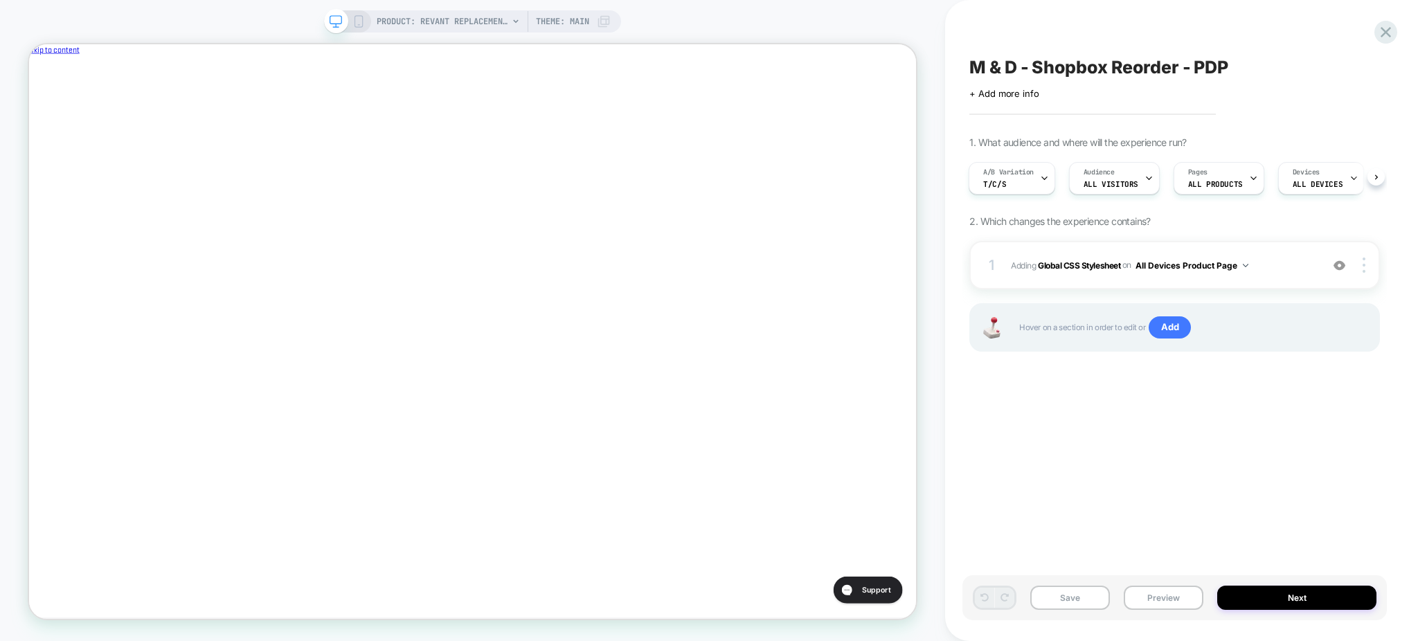
scroll to position [0, 465]
click at [1185, 595] on button "Preview" at bounding box center [1164, 598] width 80 height 24
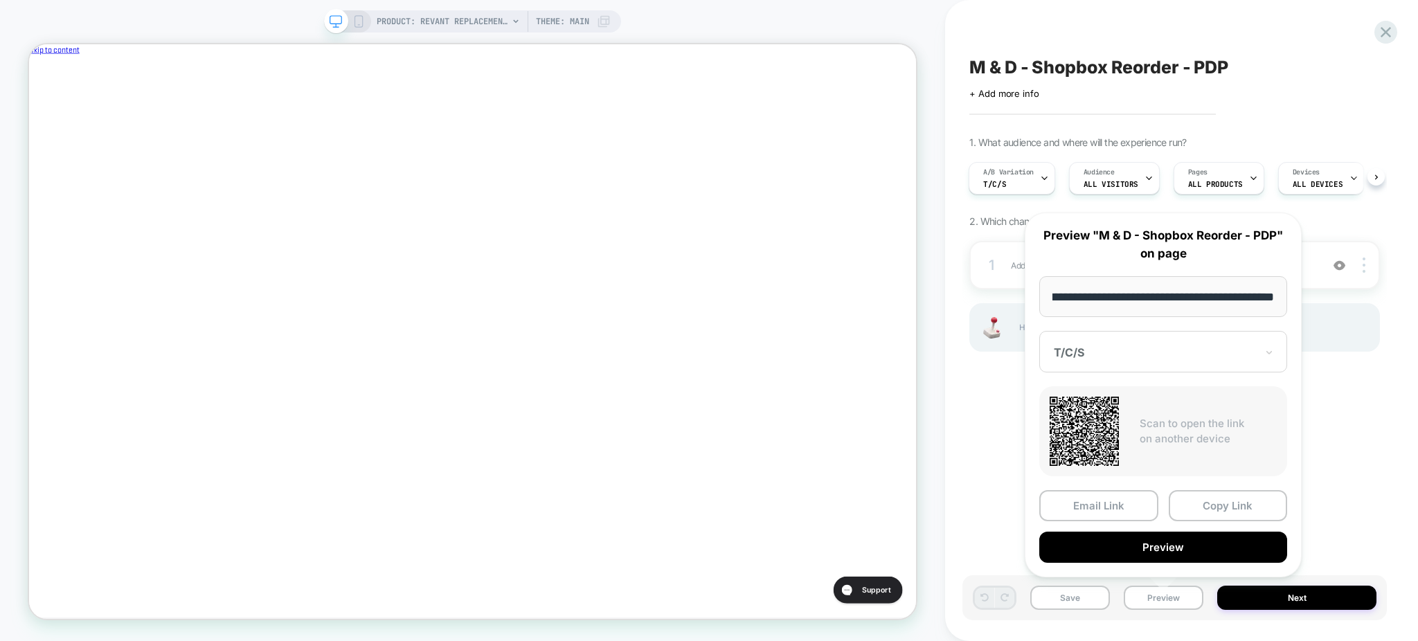
scroll to position [0, 0]
click at [1153, 350] on div at bounding box center [1155, 352] width 202 height 14
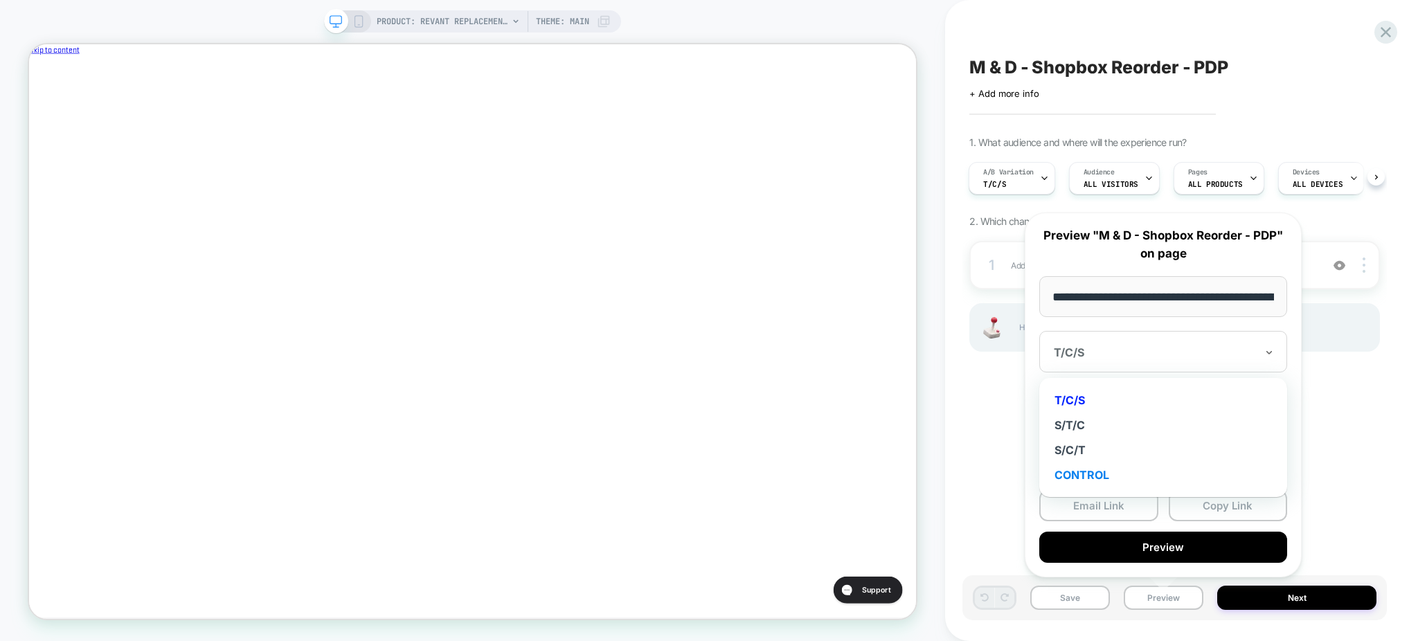
click at [1099, 471] on div "CONTROL" at bounding box center [1163, 474] width 234 height 25
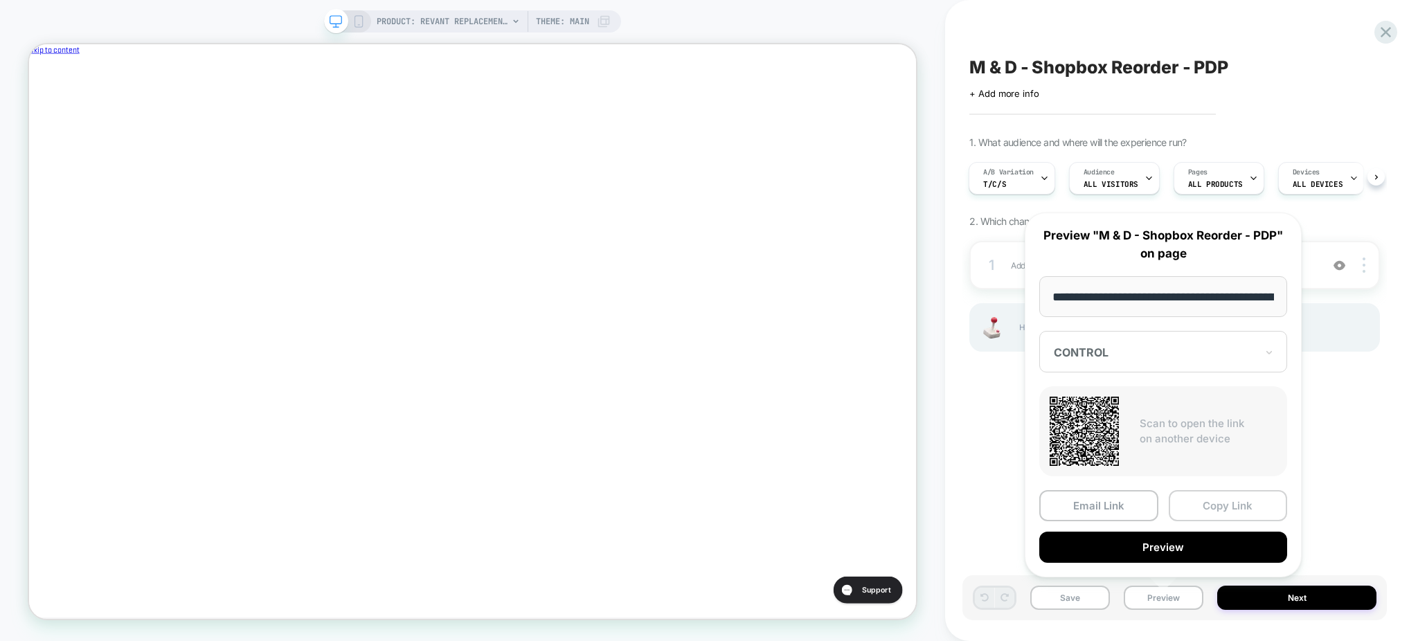
click at [1241, 511] on button "Copy Link" at bounding box center [1228, 505] width 119 height 31
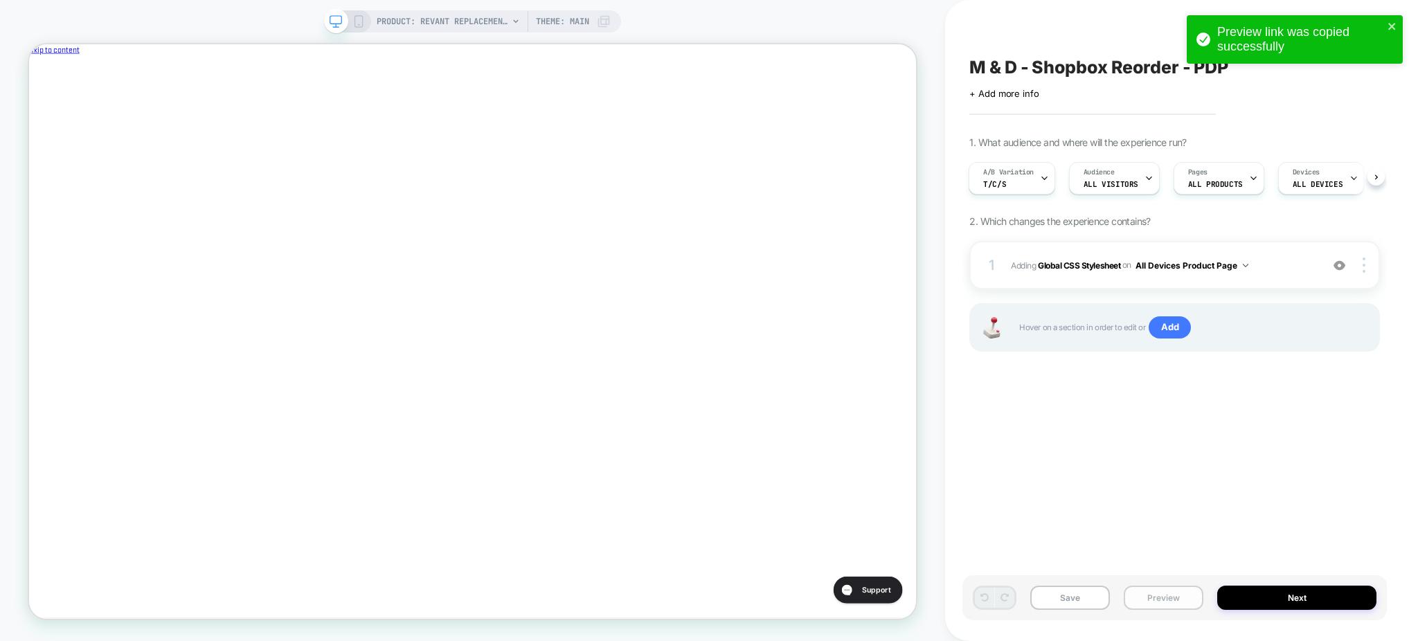
click at [1155, 595] on button "Preview" at bounding box center [1164, 598] width 80 height 24
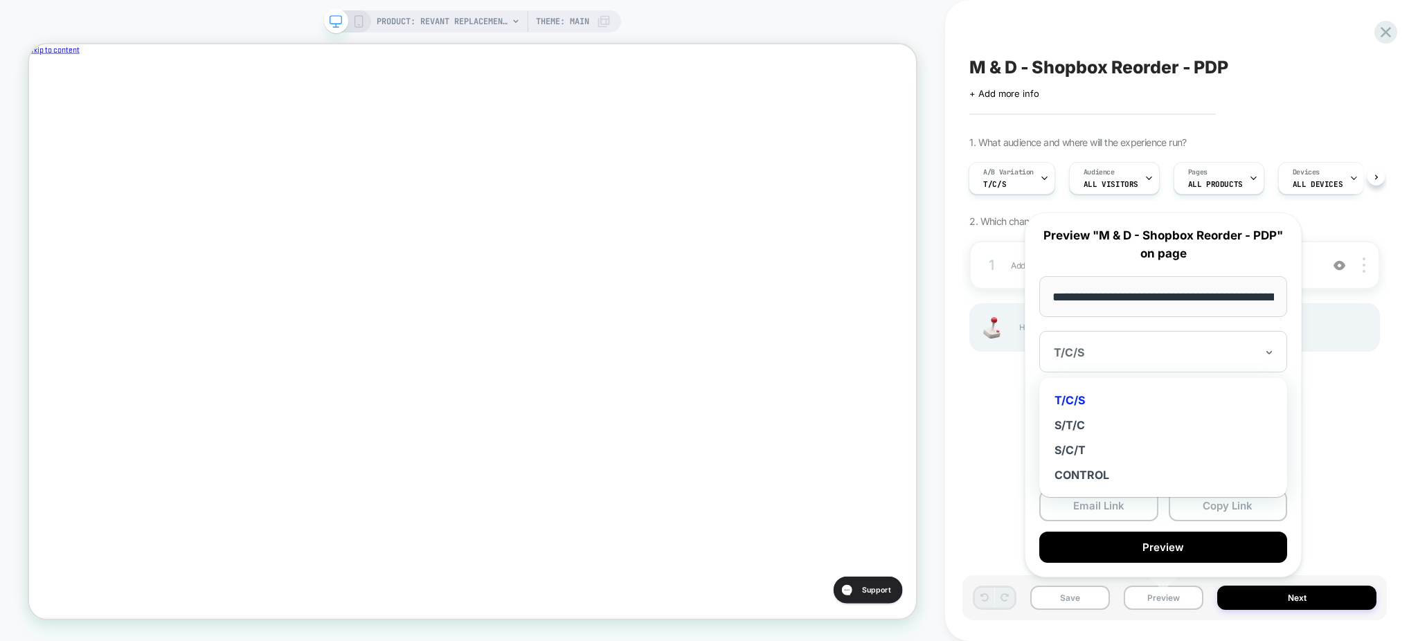
click at [1132, 353] on div at bounding box center [1155, 352] width 202 height 14
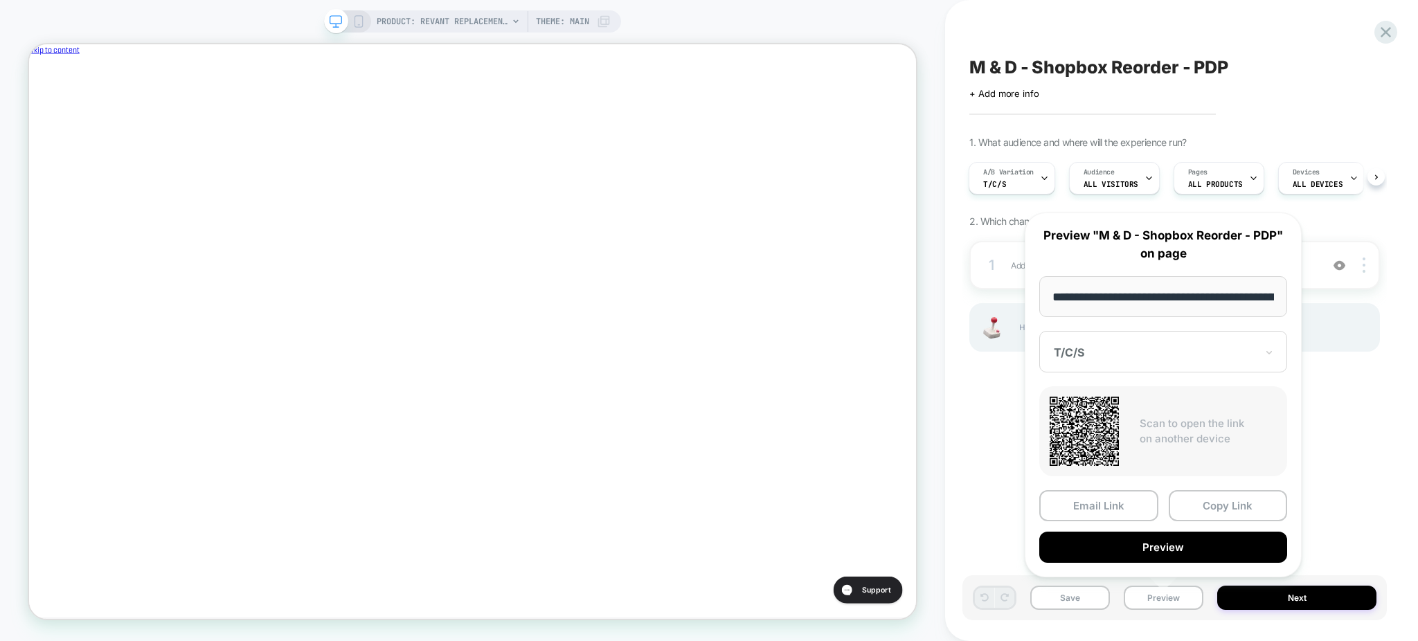
click at [1217, 349] on div at bounding box center [1155, 352] width 202 height 14
click at [1149, 366] on div "T/C/S" at bounding box center [1163, 352] width 248 height 42
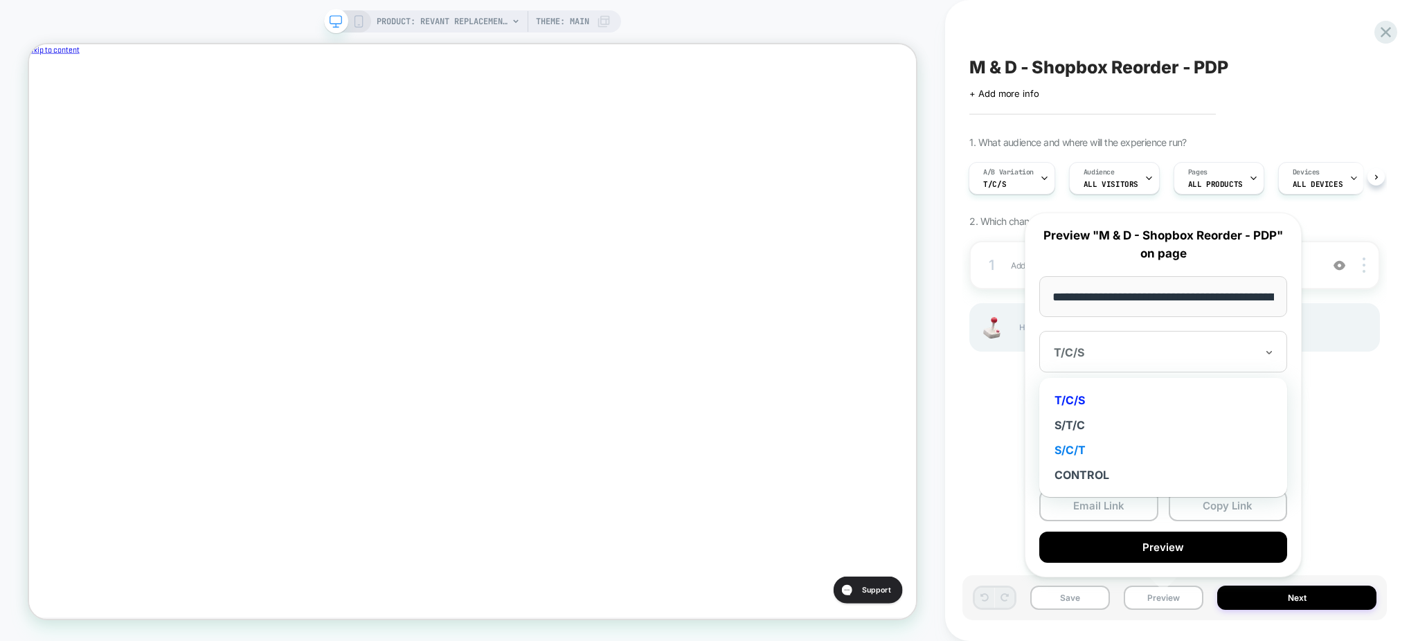
click at [1097, 441] on div "S/C/T" at bounding box center [1163, 450] width 234 height 25
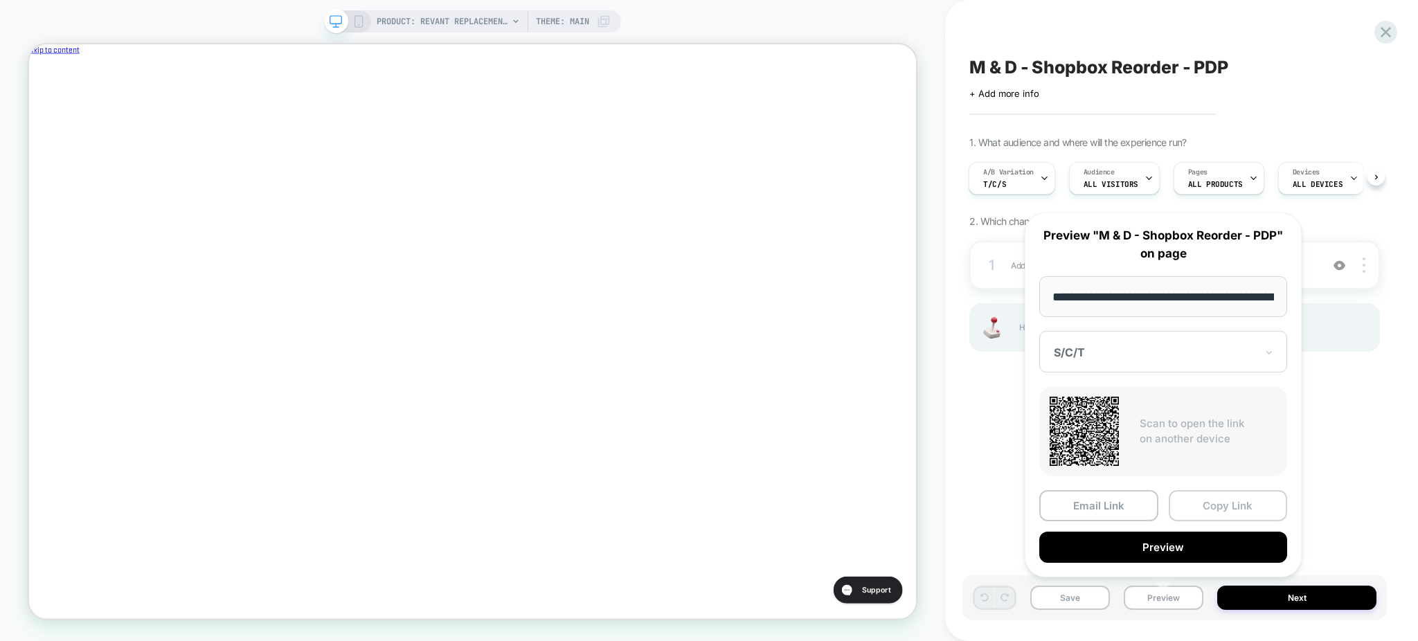
click at [1201, 503] on button "Copy Link" at bounding box center [1228, 505] width 119 height 31
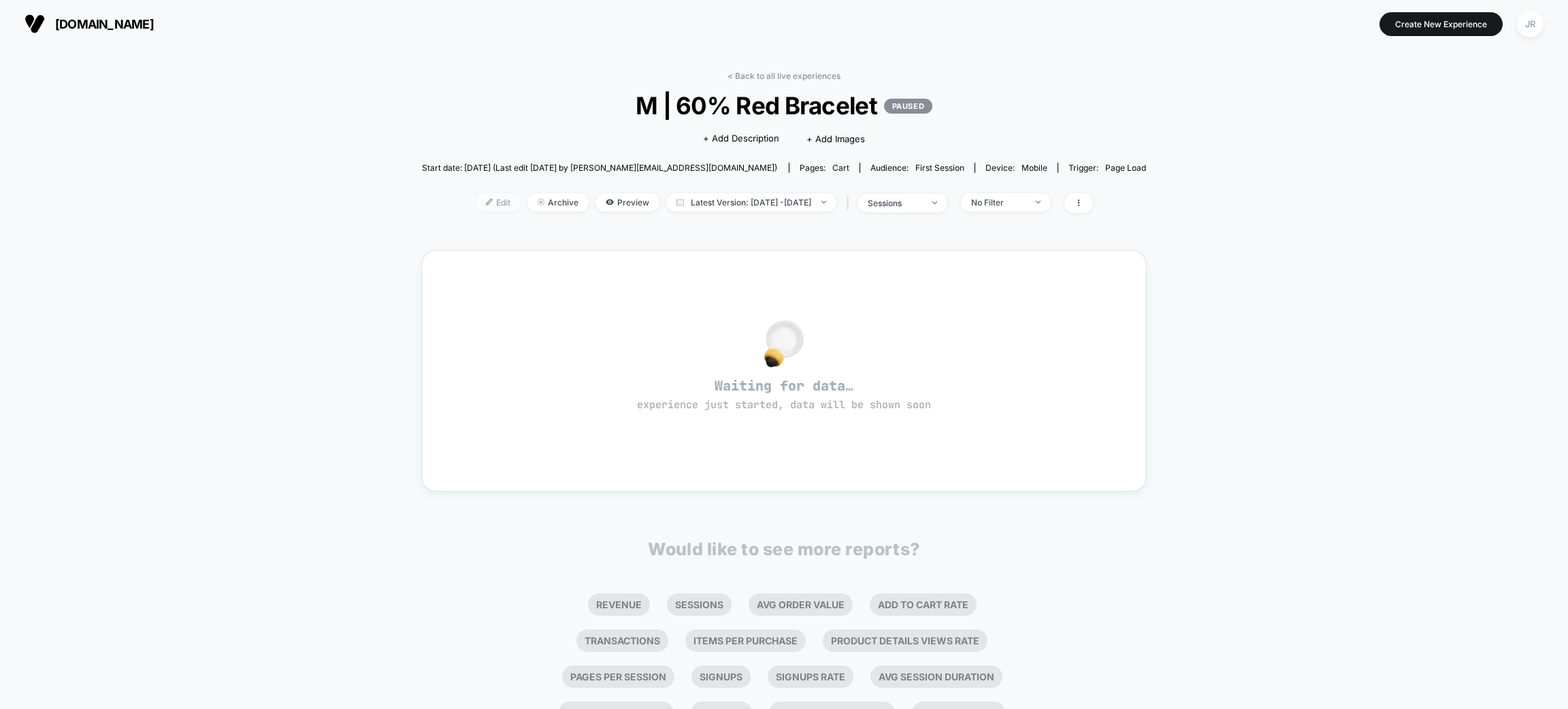
click at [484, 196] on span "Edit" at bounding box center [498, 203] width 45 height 19
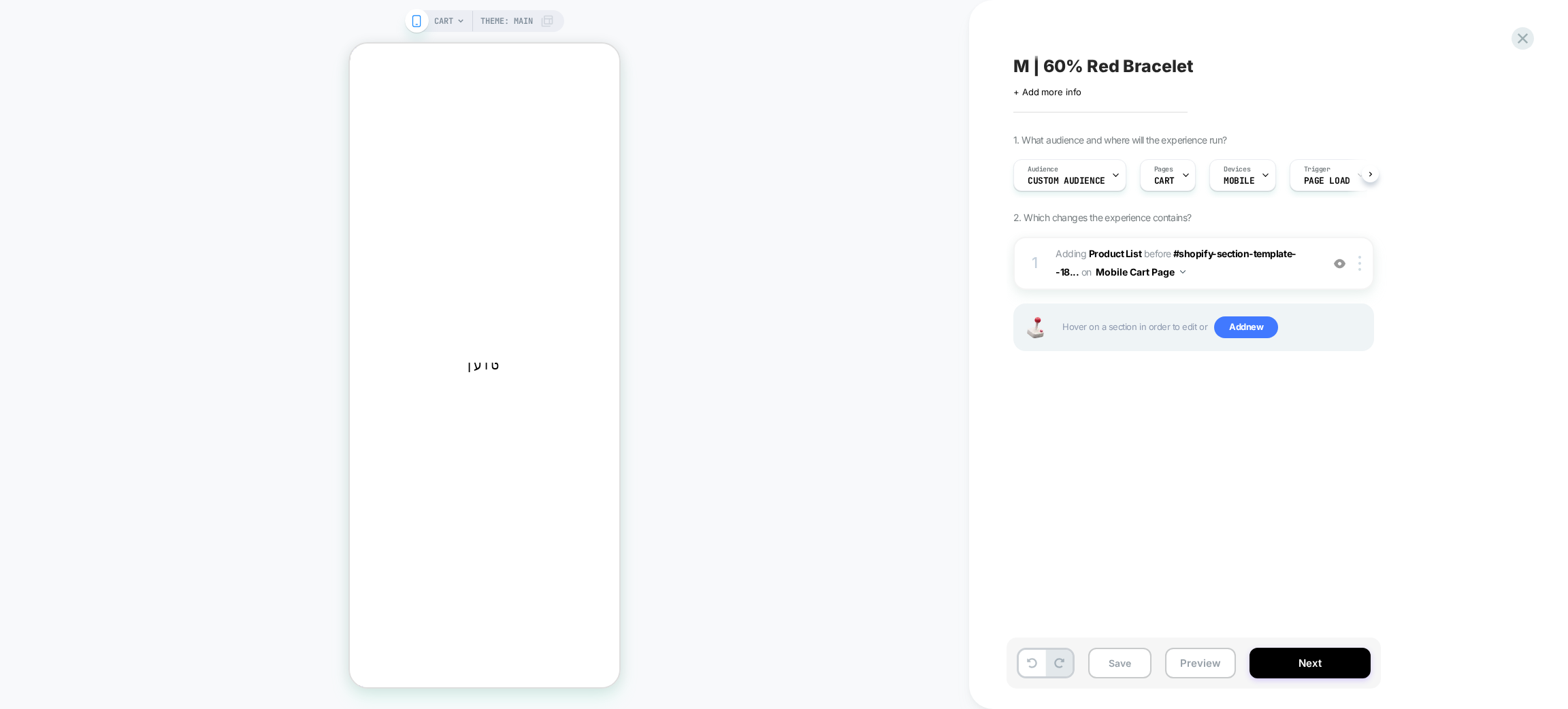
scroll to position [0, 1]
click at [350, 43] on icon at bounding box center [350, 43] width 0 height 0
click at [483, 539] on icon "הורדת פריט אחד" at bounding box center [479, 543] width 8 height 8
type input "*"
click at [426, 135] on icon "button" at bounding box center [389, 169] width 70 height 70
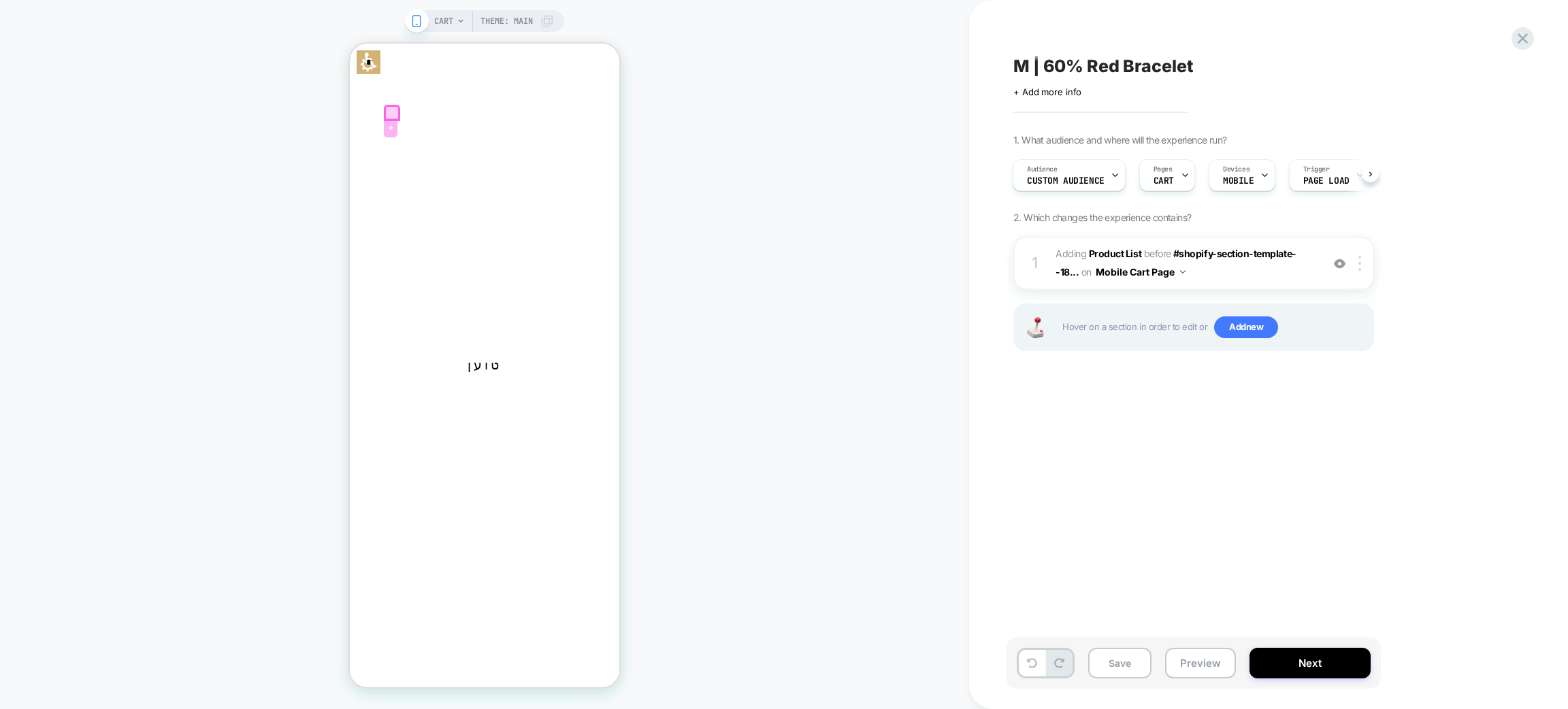
click at [397, 118] on div at bounding box center [390, 127] width 14 height 19
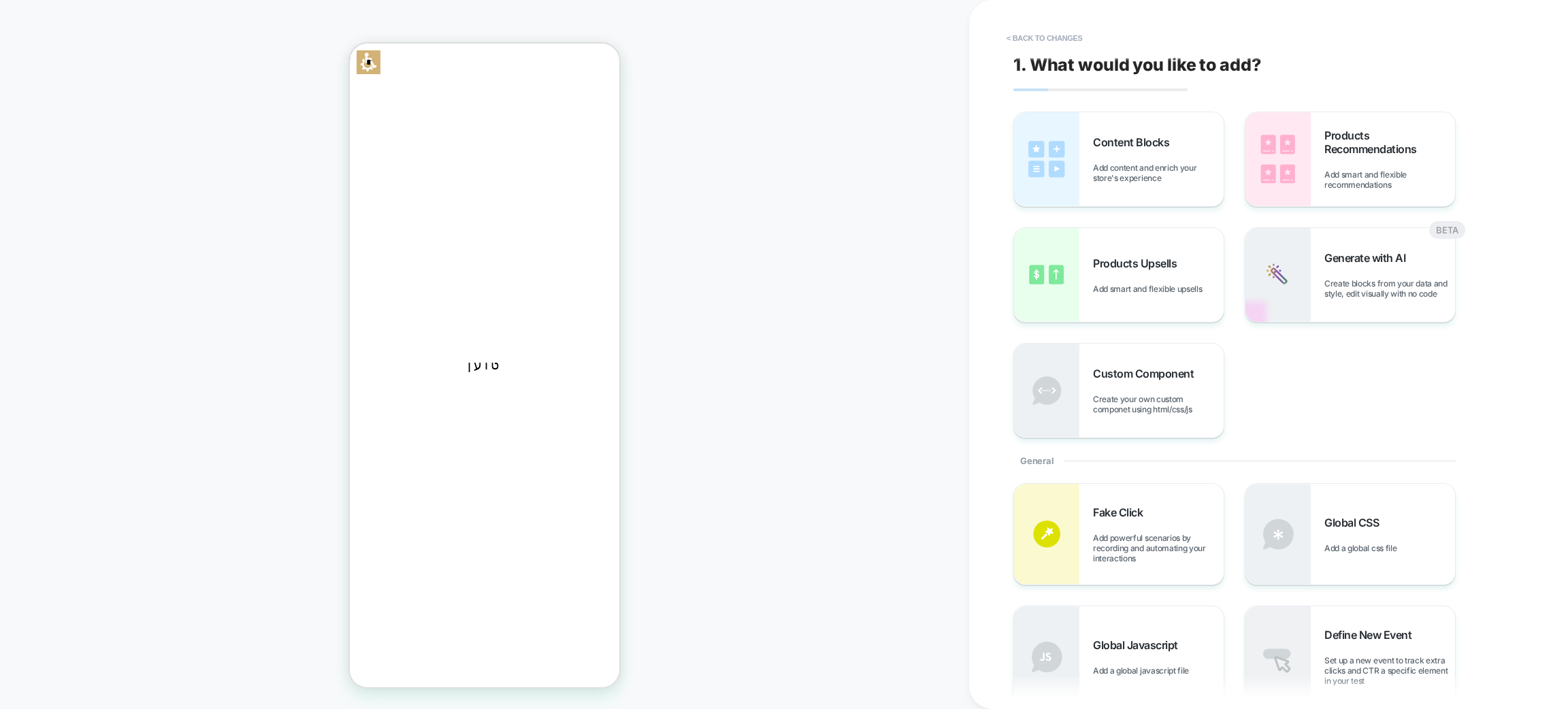
click at [350, 43] on span "0" at bounding box center [350, 43] width 0 height 0
click at [1007, 35] on button "< Back to changes" at bounding box center [1044, 38] width 89 height 22
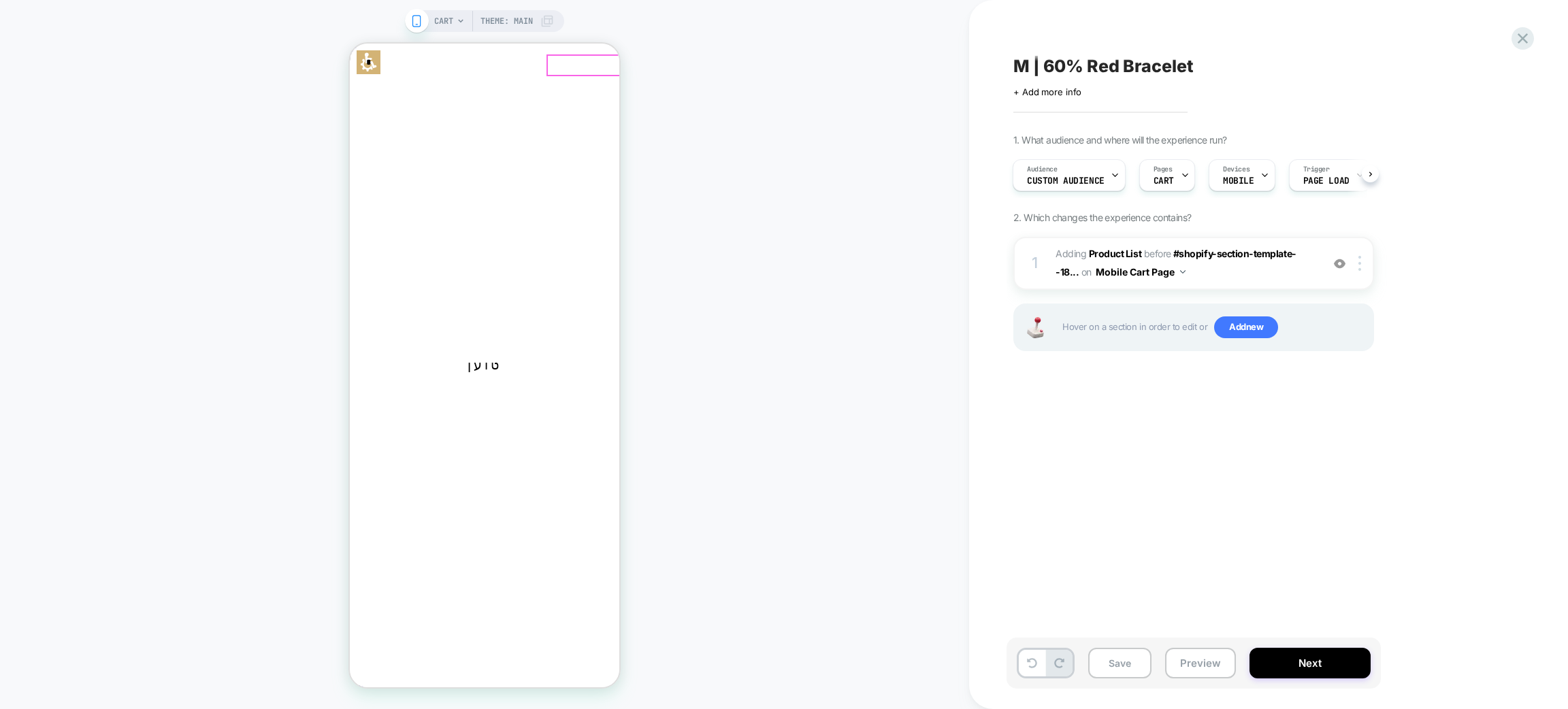
click at [426, 135] on icon "button" at bounding box center [389, 169] width 70 height 70
click at [1187, 662] on button "Preview" at bounding box center [1200, 663] width 71 height 30
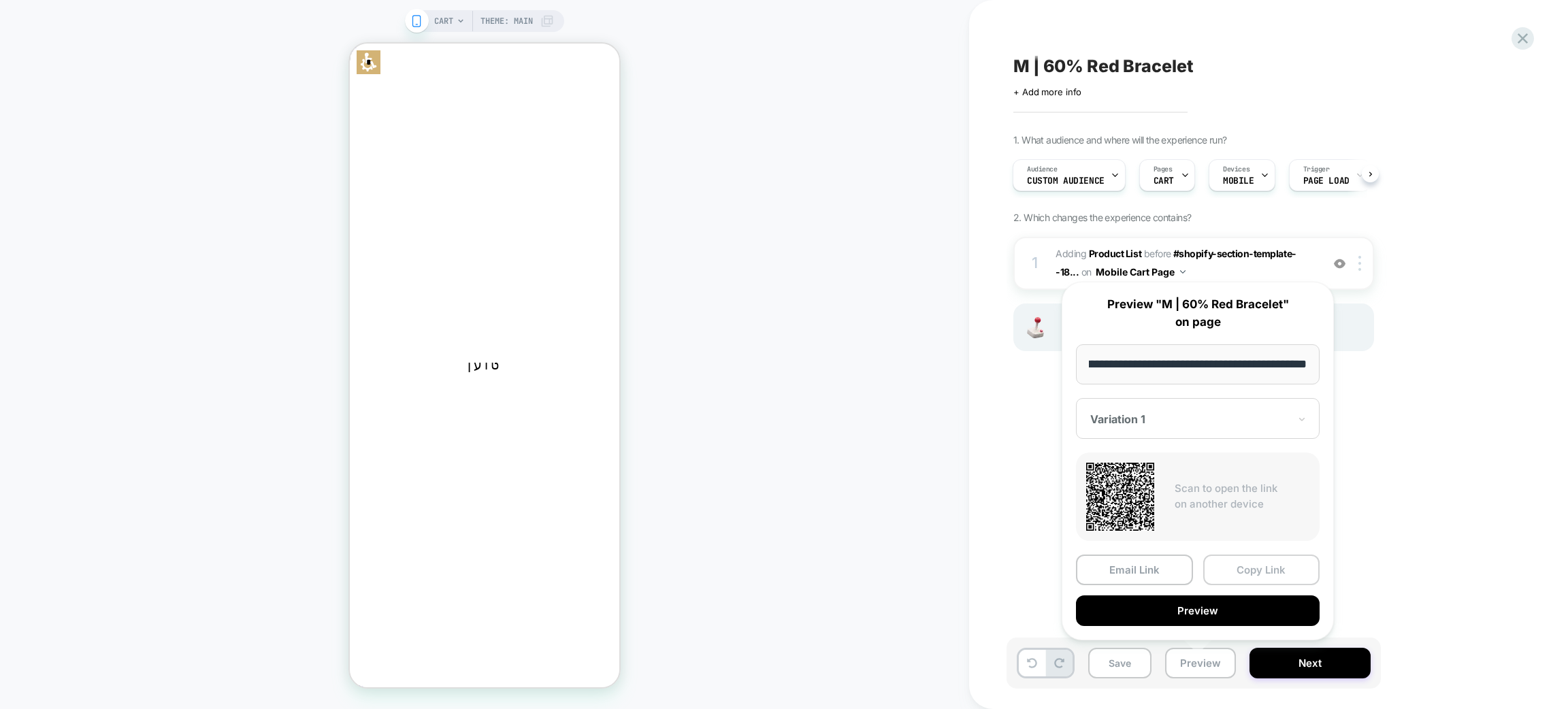
scroll to position [0, 0]
click at [1213, 566] on button "Copy Link" at bounding box center [1261, 569] width 117 height 30
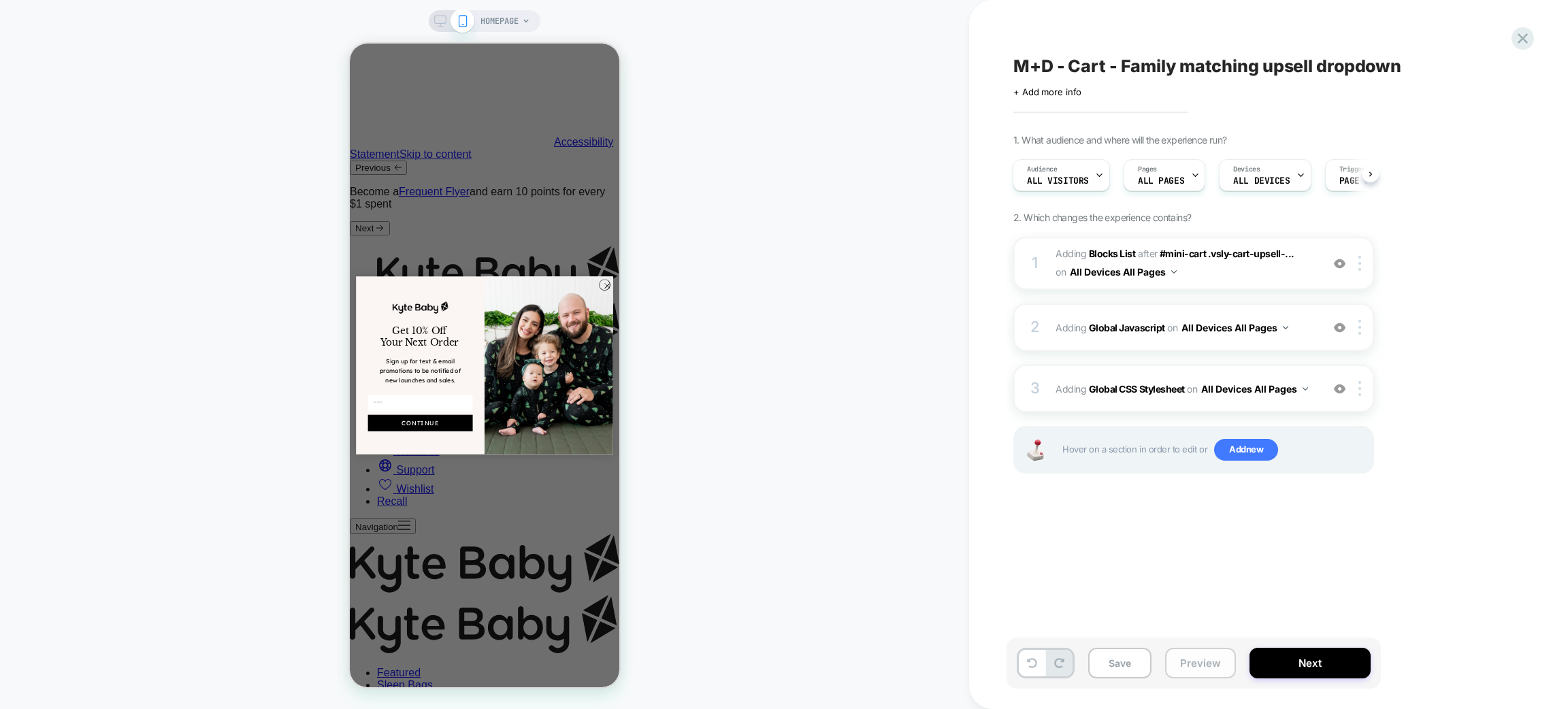
click at [1184, 667] on button "Preview" at bounding box center [1200, 663] width 71 height 30
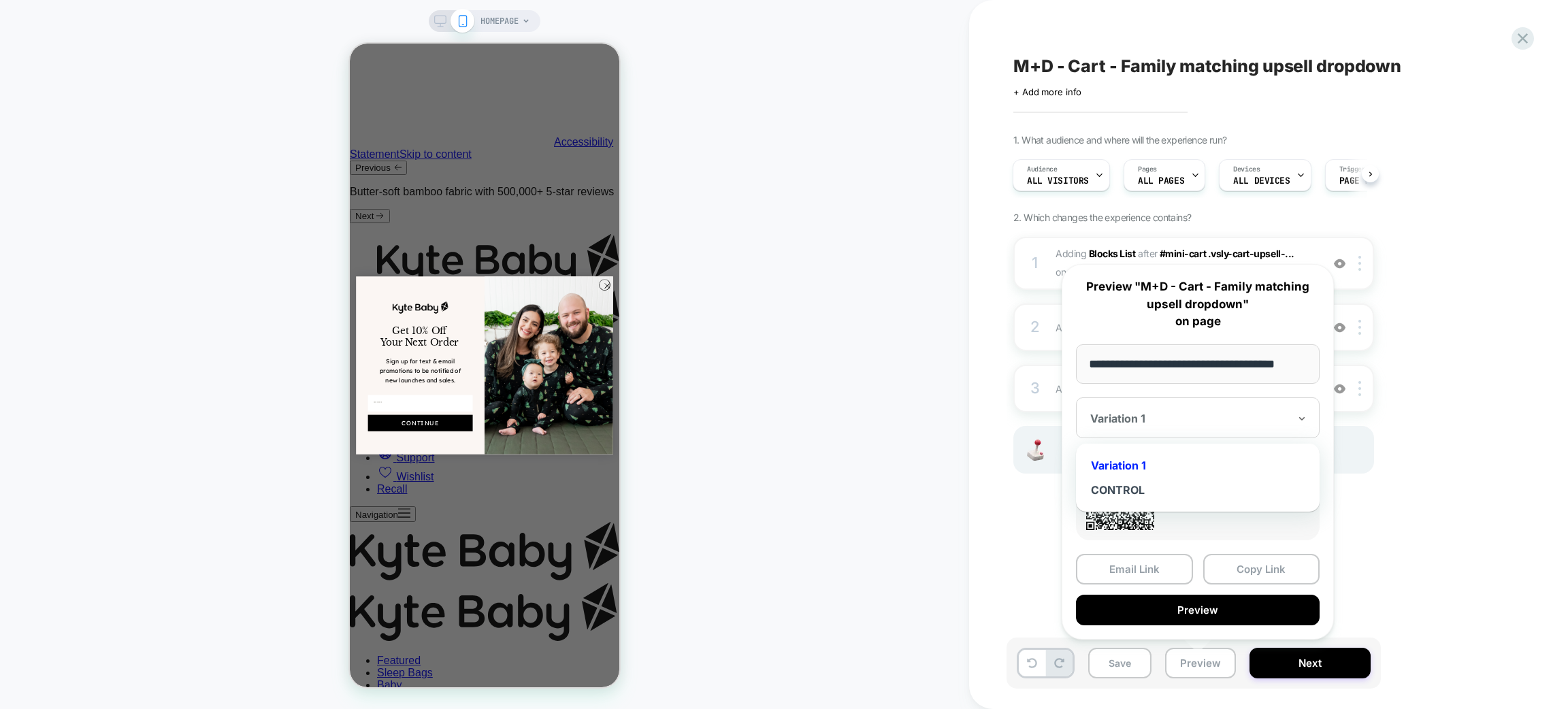
click at [1218, 426] on div "Variation 1" at bounding box center [1190, 418] width 202 height 17
click at [1223, 562] on button "Copy Link" at bounding box center [1261, 569] width 117 height 30
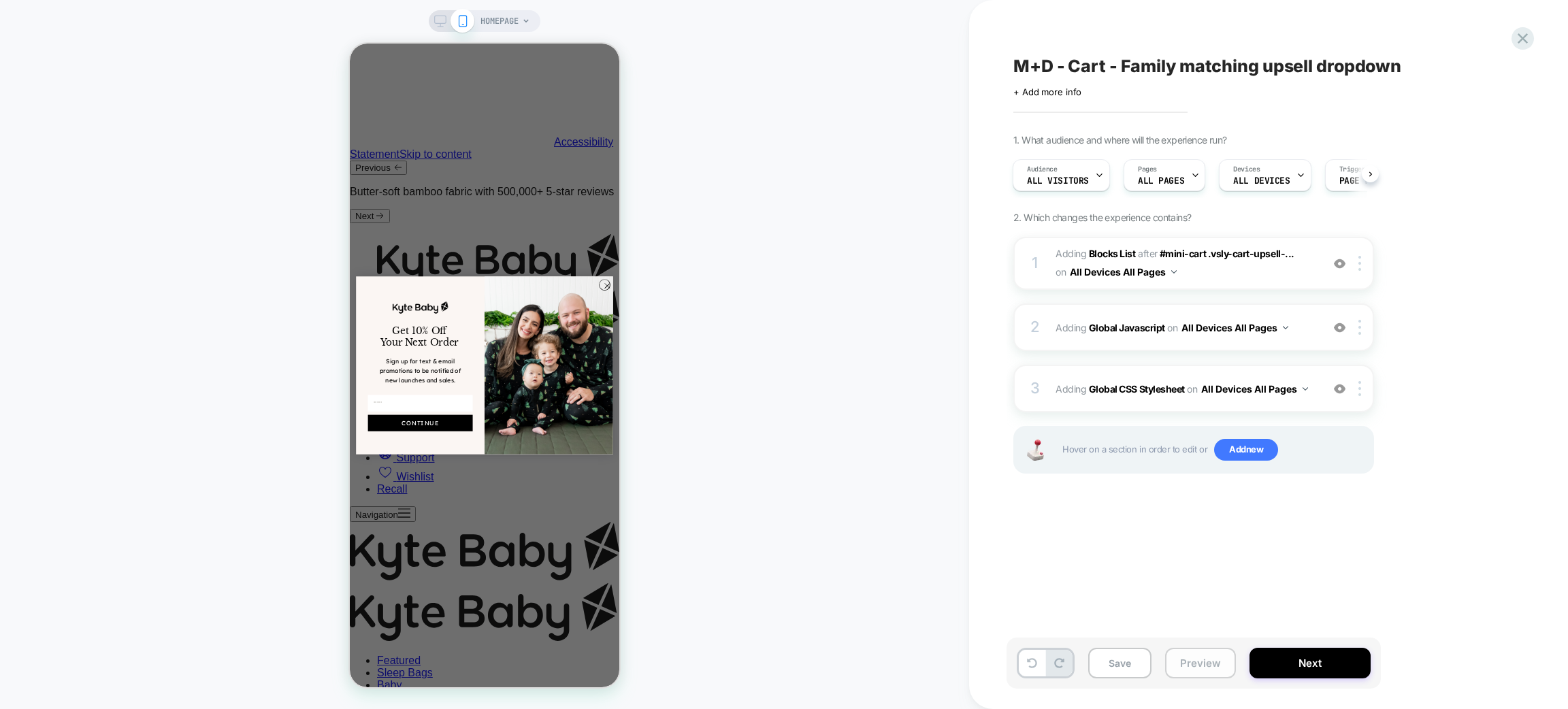
click at [1191, 652] on button "Preview" at bounding box center [1200, 663] width 71 height 30
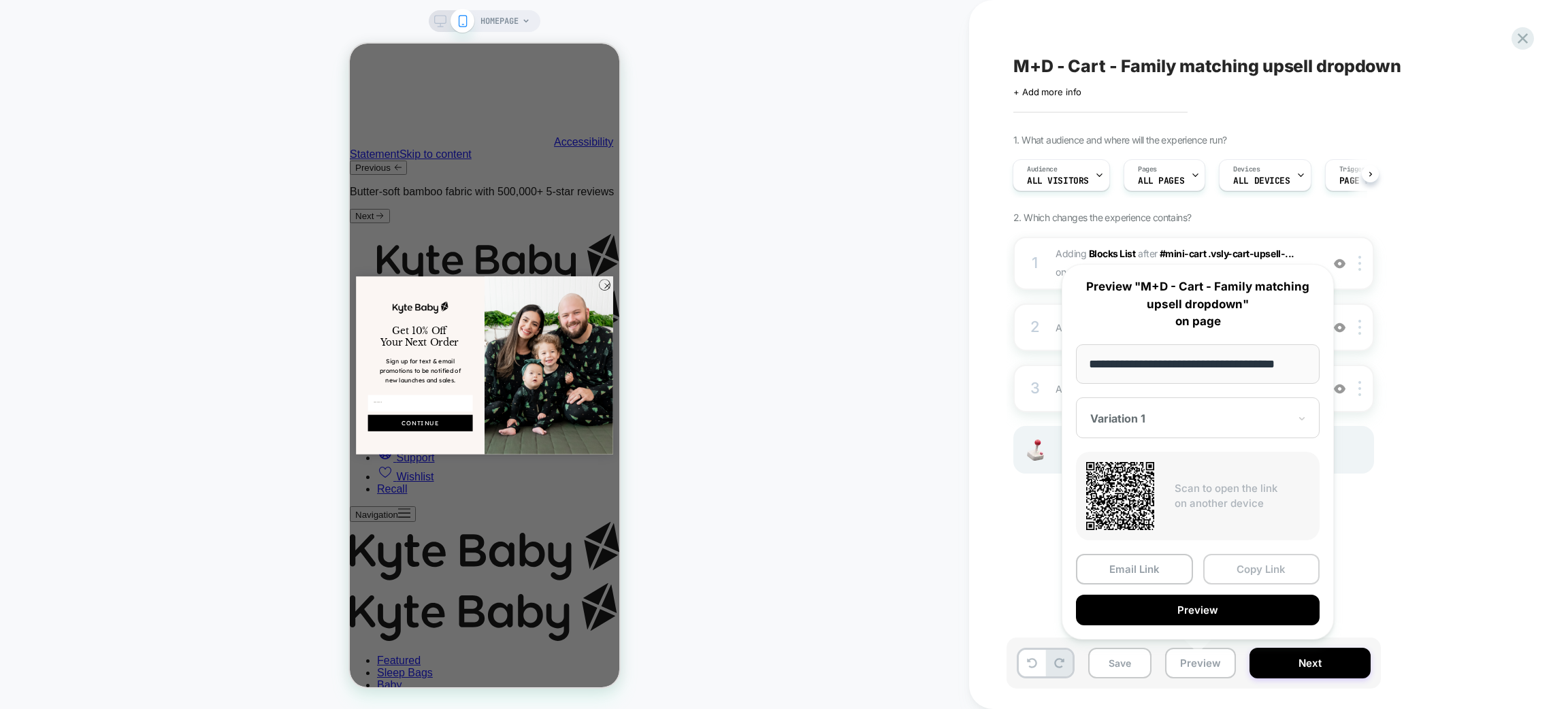
click at [1234, 556] on button "Copy Link" at bounding box center [1261, 569] width 117 height 30
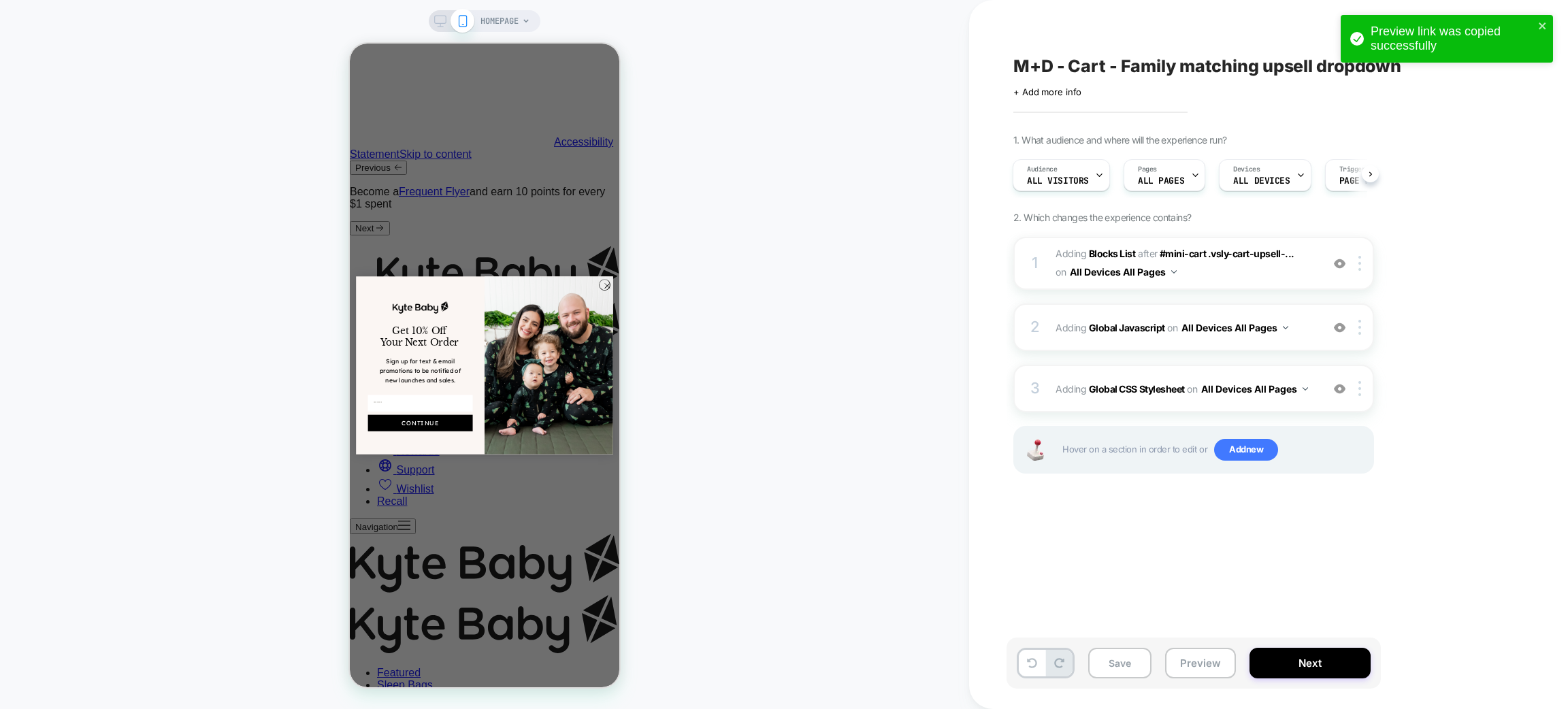
click at [1504, 242] on div "1. What audience and where will the experience run? Audience All Visitors Pages…" at bounding box center [1261, 321] width 496 height 374
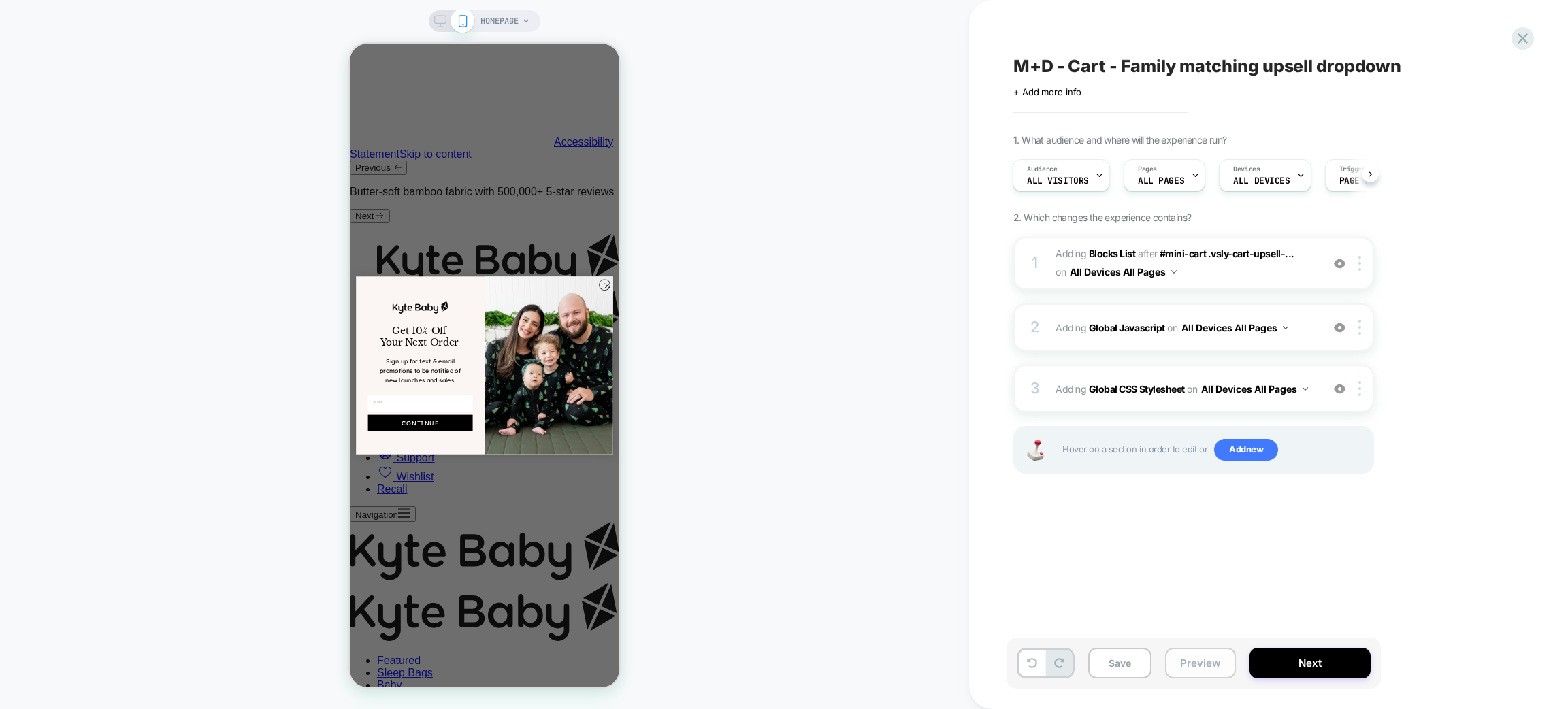
click at [1183, 660] on button "Preview" at bounding box center [1200, 663] width 71 height 30
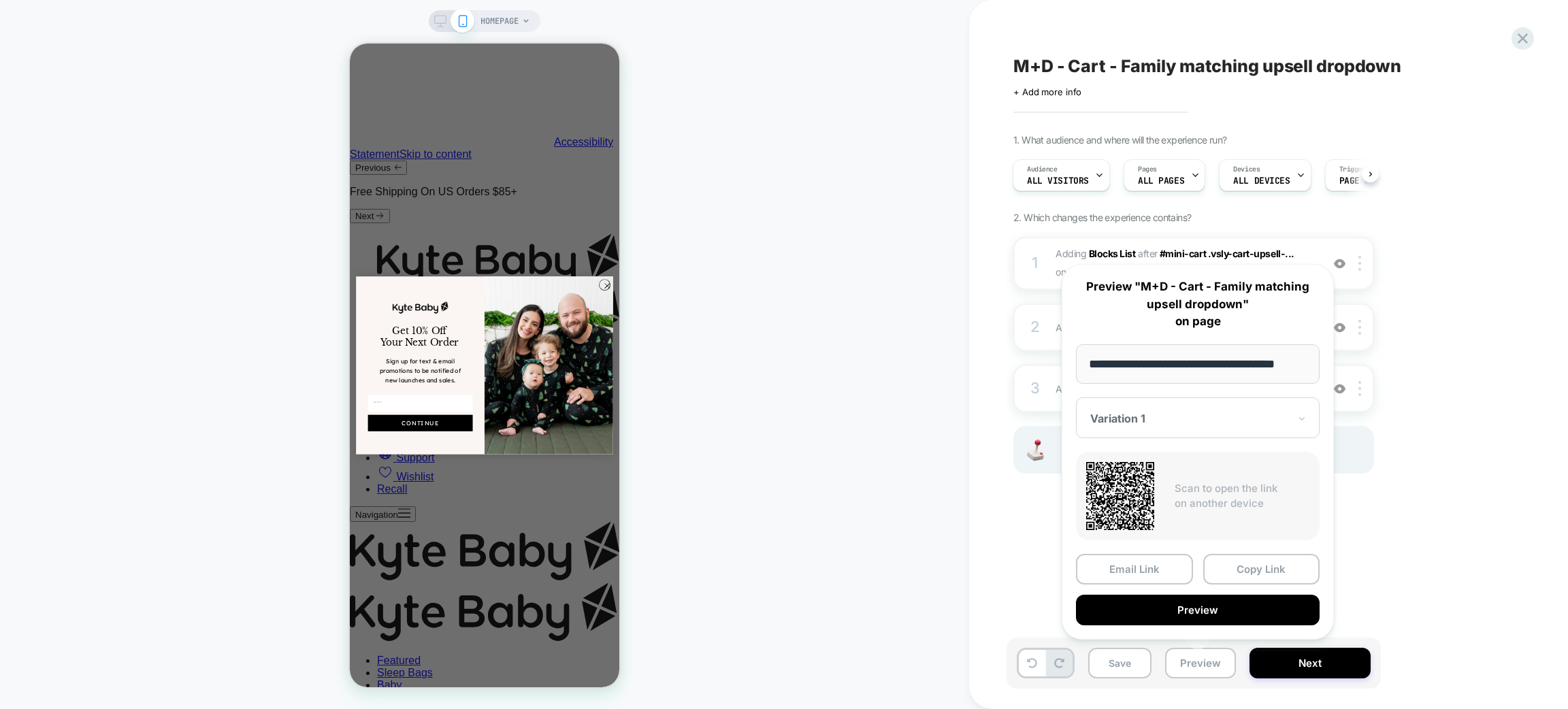
click at [1482, 459] on div "1. What audience and where will the experience run? Audience All Visitors Pages…" at bounding box center [1261, 321] width 496 height 374
